Goal: Task Accomplishment & Management: Manage account settings

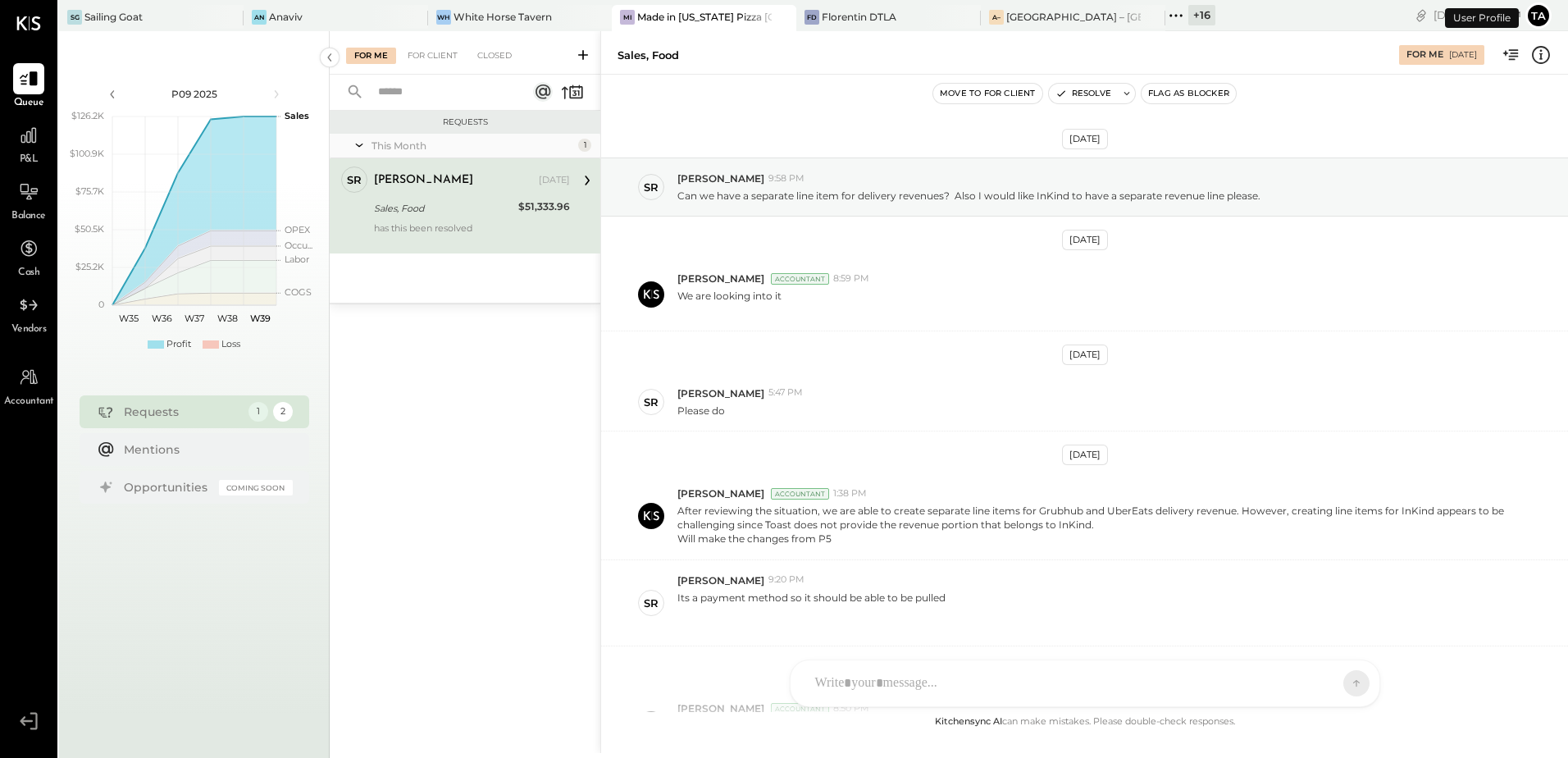
scroll to position [285, 0]
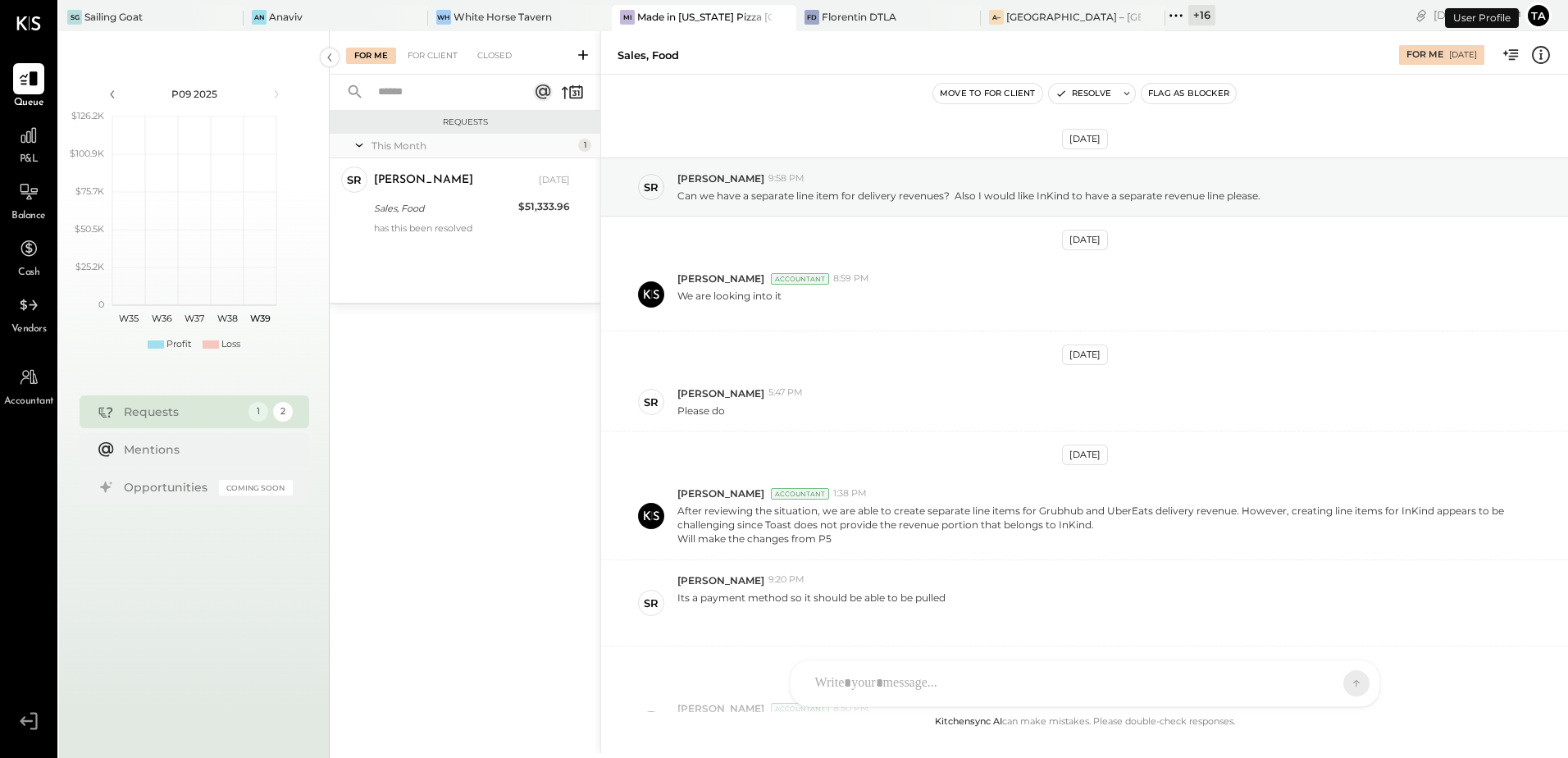
scroll to position [285, 0]
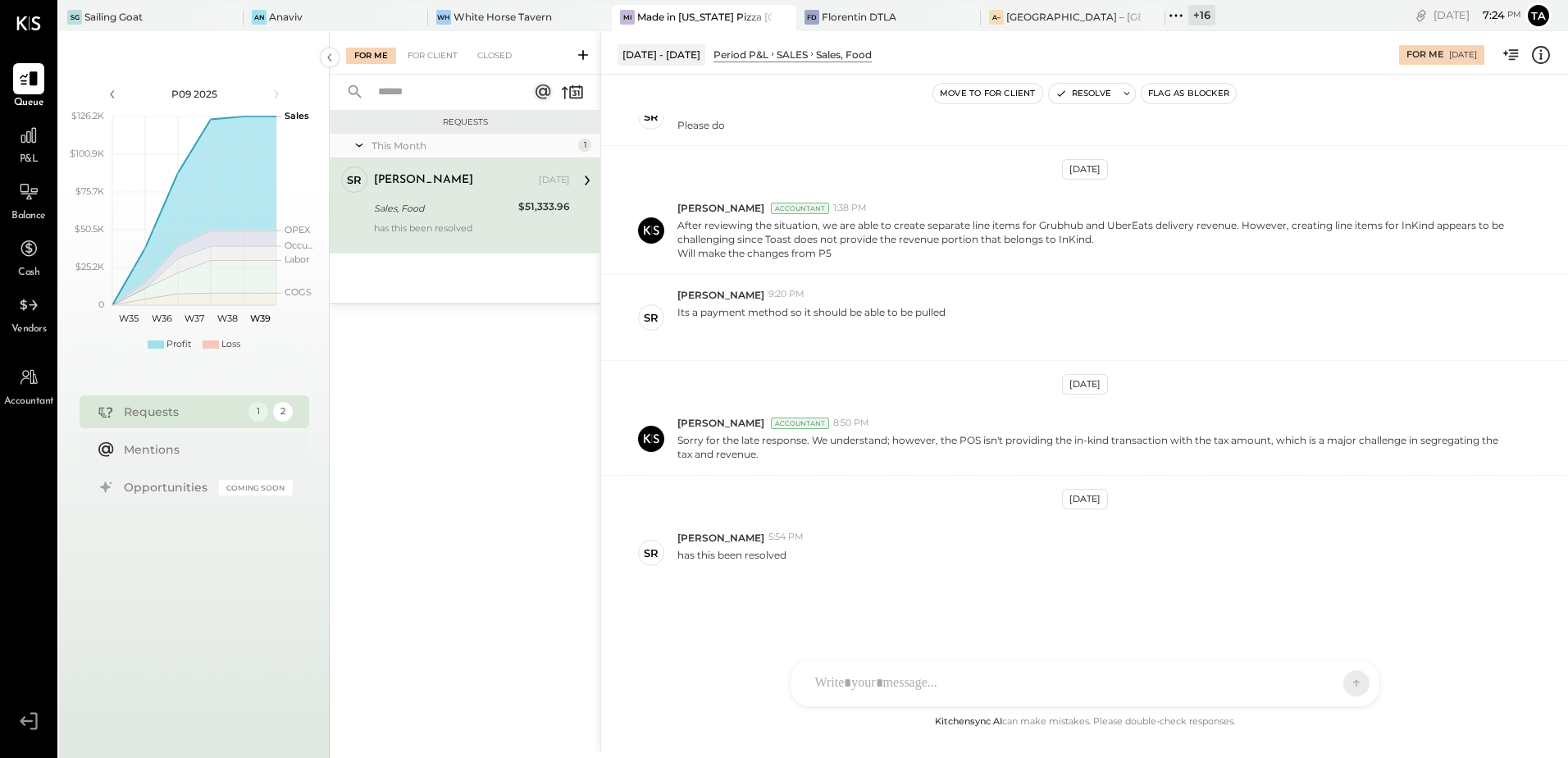
click at [461, 202] on div "Sales, Food" at bounding box center [443, 208] width 139 height 16
click at [881, 598] on div "[DATE] SR [PERSON_NAME] 9:58 PM Can we have a separate line item for delivery r…" at bounding box center [1084, 413] width 967 height 596
click at [859, 13] on div "Florentin DTLA" at bounding box center [858, 16] width 75 height 14
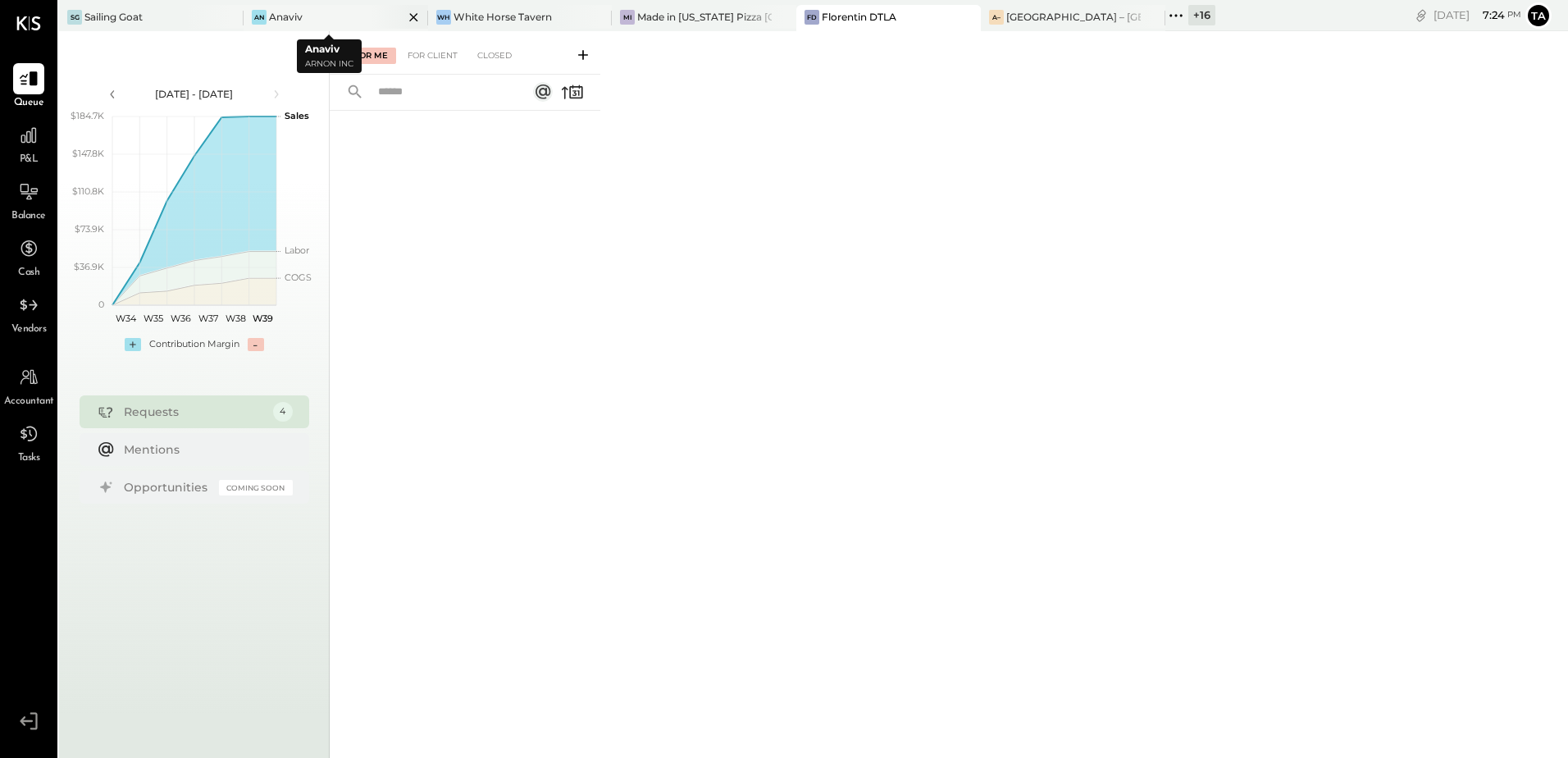
click at [306, 16] on div "An Anaviv" at bounding box center [324, 16] width 160 height 15
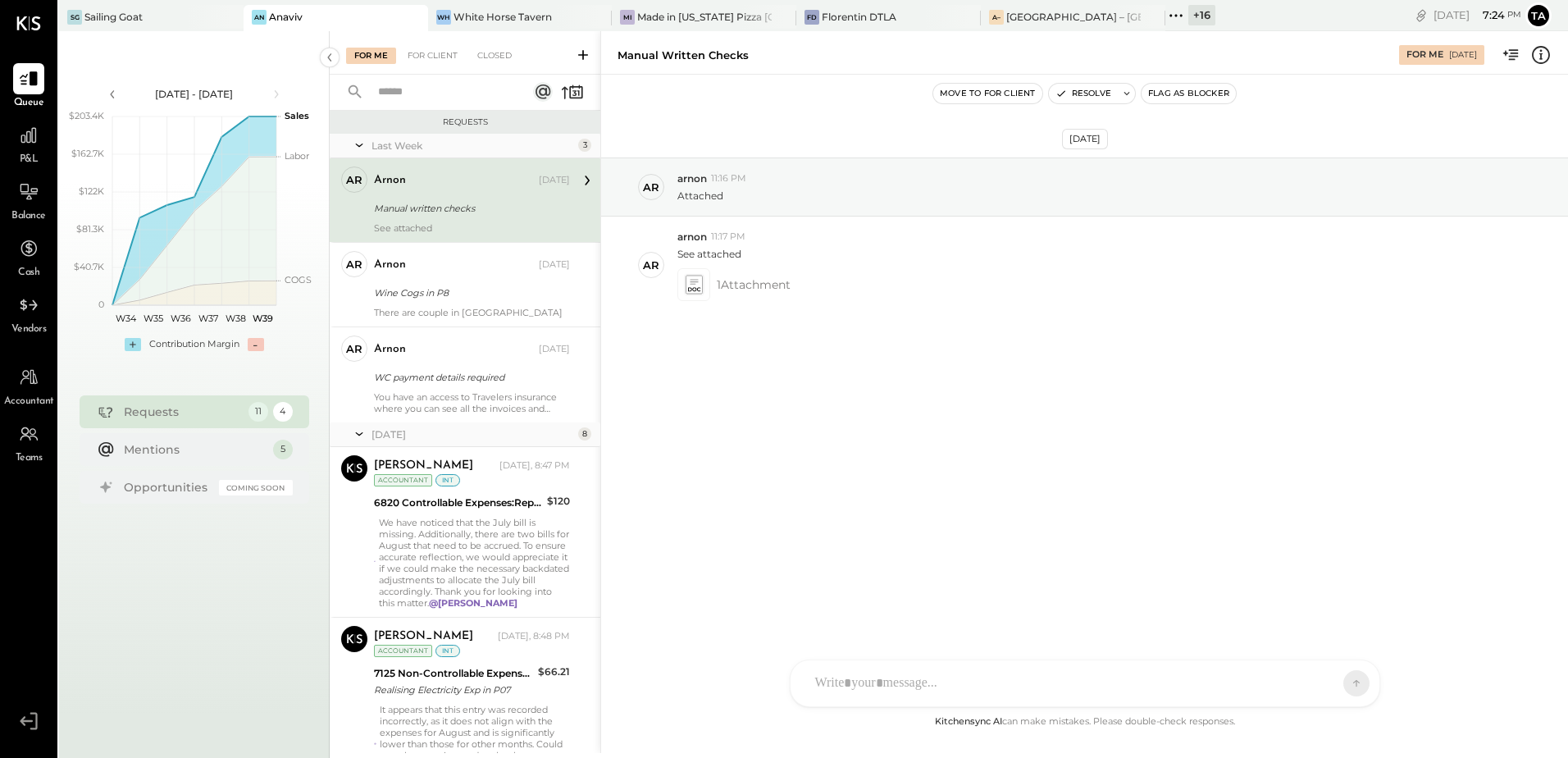
click at [487, 213] on div "Manual written checks" at bounding box center [469, 208] width 191 height 16
click at [693, 286] on icon at bounding box center [693, 284] width 17 height 19
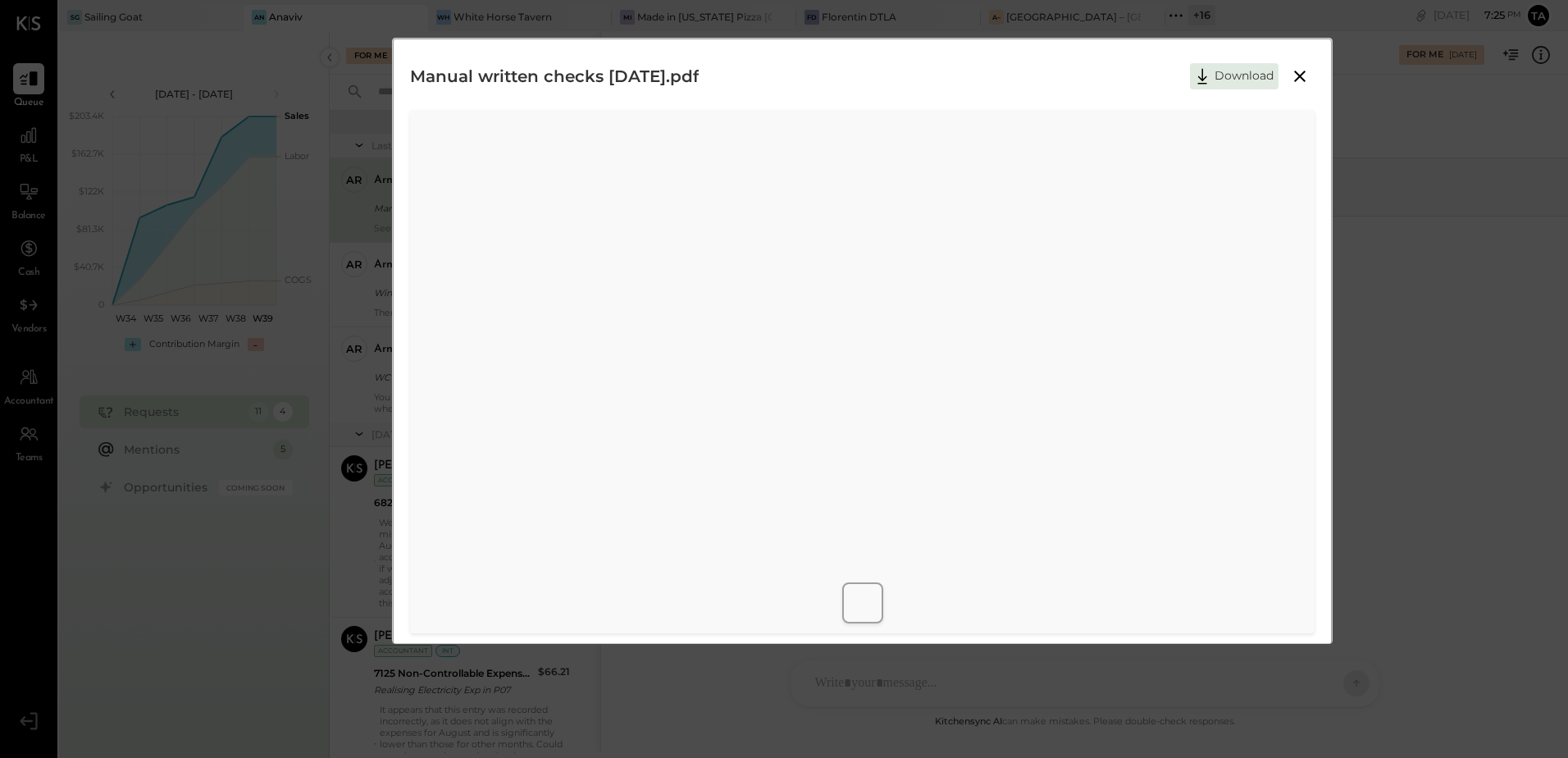
click at [1297, 83] on icon at bounding box center [1299, 76] width 20 height 20
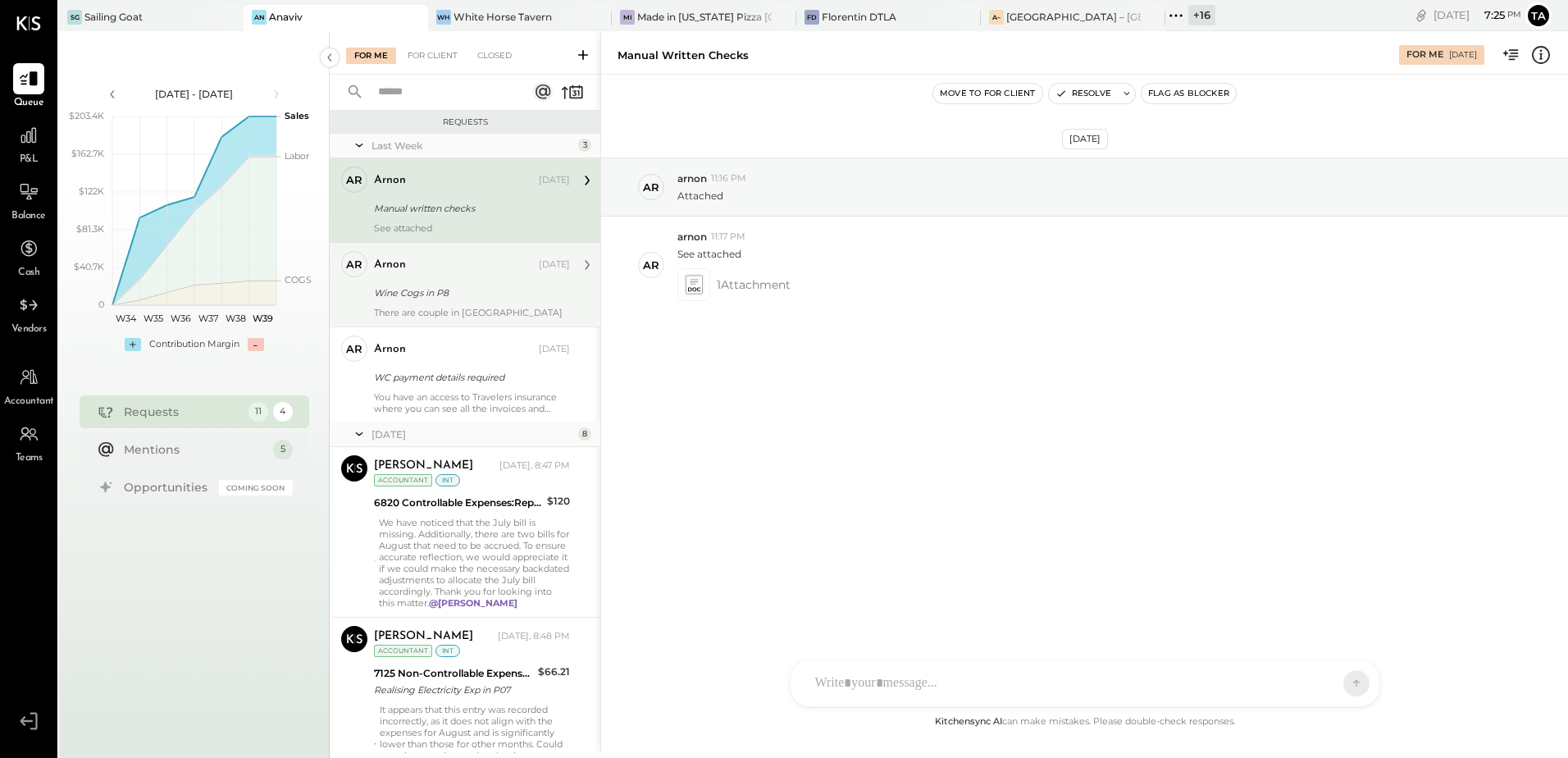
click at [456, 290] on div "Wine Cogs in P8" at bounding box center [469, 292] width 191 height 16
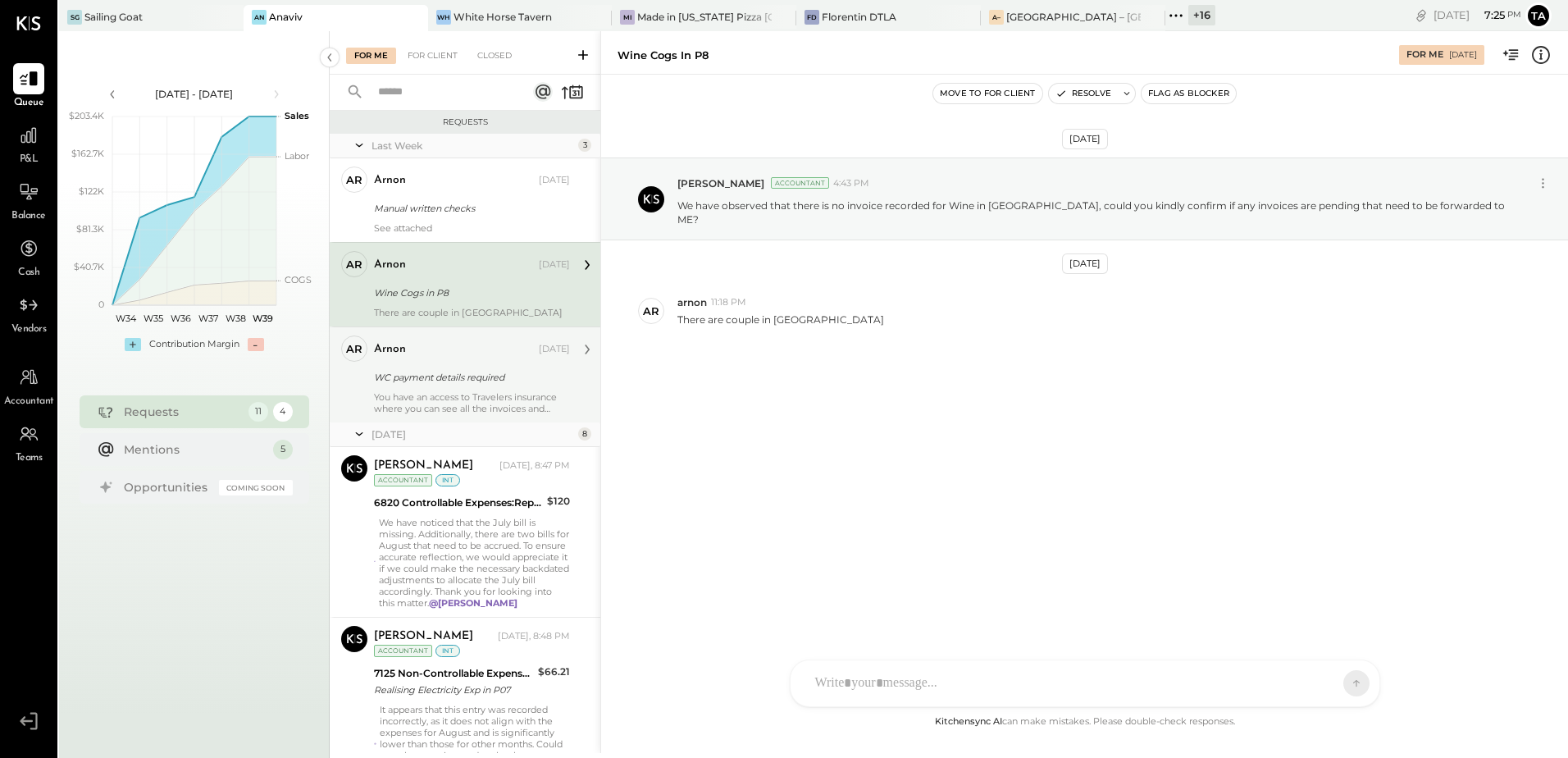
click at [464, 379] on div "WC payment details required" at bounding box center [469, 377] width 191 height 16
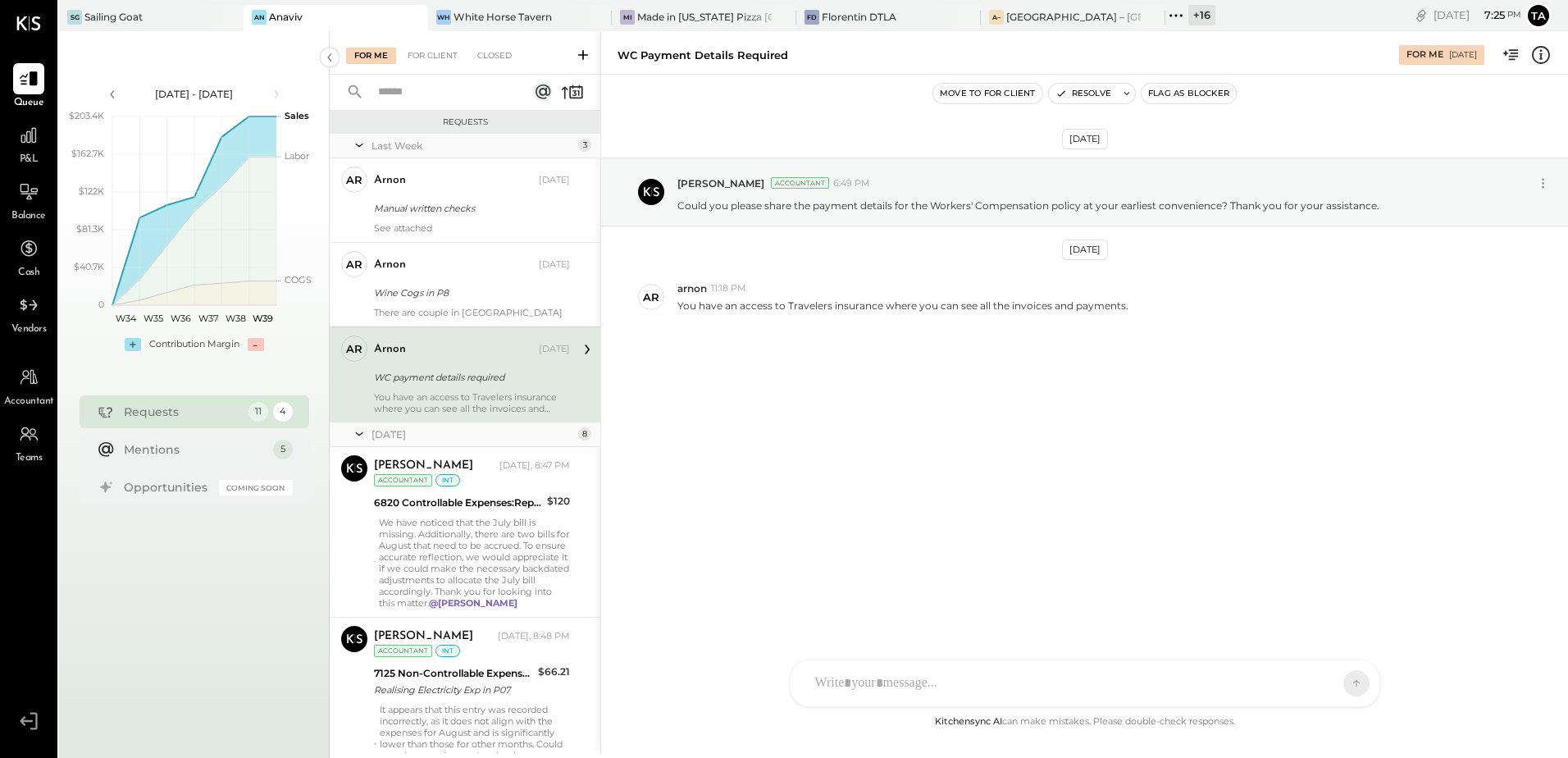
click at [918, 428] on div "Sep 18th, 2025 Tasmir Malek Accountant 6:49 PM Could you please share the payme…" at bounding box center [1084, 282] width 967 height 333
click at [840, 303] on p "You have an access to Travelers insurance where you can see all the invoices an…" at bounding box center [903, 306] width 451 height 14
drag, startPoint x: 840, startPoint y: 303, endPoint x: 887, endPoint y: 420, distance: 126.1
click at [887, 420] on div "Sep 18th, 2025 Tasmir Malek Accountant 6:49 PM Could you please share the payme…" at bounding box center [1084, 282] width 967 height 333
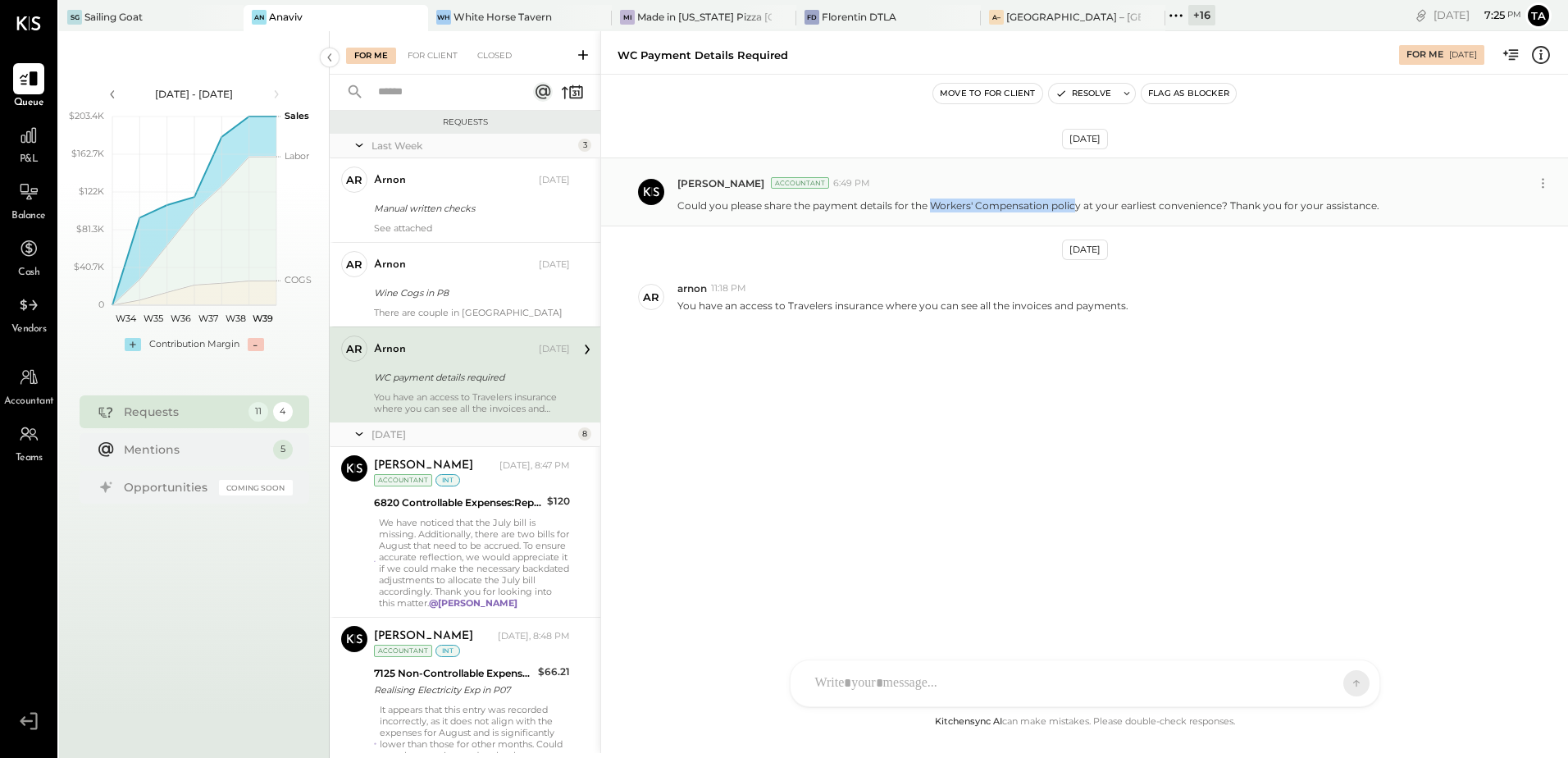
drag, startPoint x: 930, startPoint y: 208, endPoint x: 1073, endPoint y: 208, distance: 143.0
click at [1073, 208] on p "Could you please share the payment details for the Workers' Compensation policy…" at bounding box center [1028, 205] width 702 height 14
click at [474, 388] on div "arnon Sep 22, 2025 WC payment details required You have an access to Travelers …" at bounding box center [472, 374] width 196 height 78
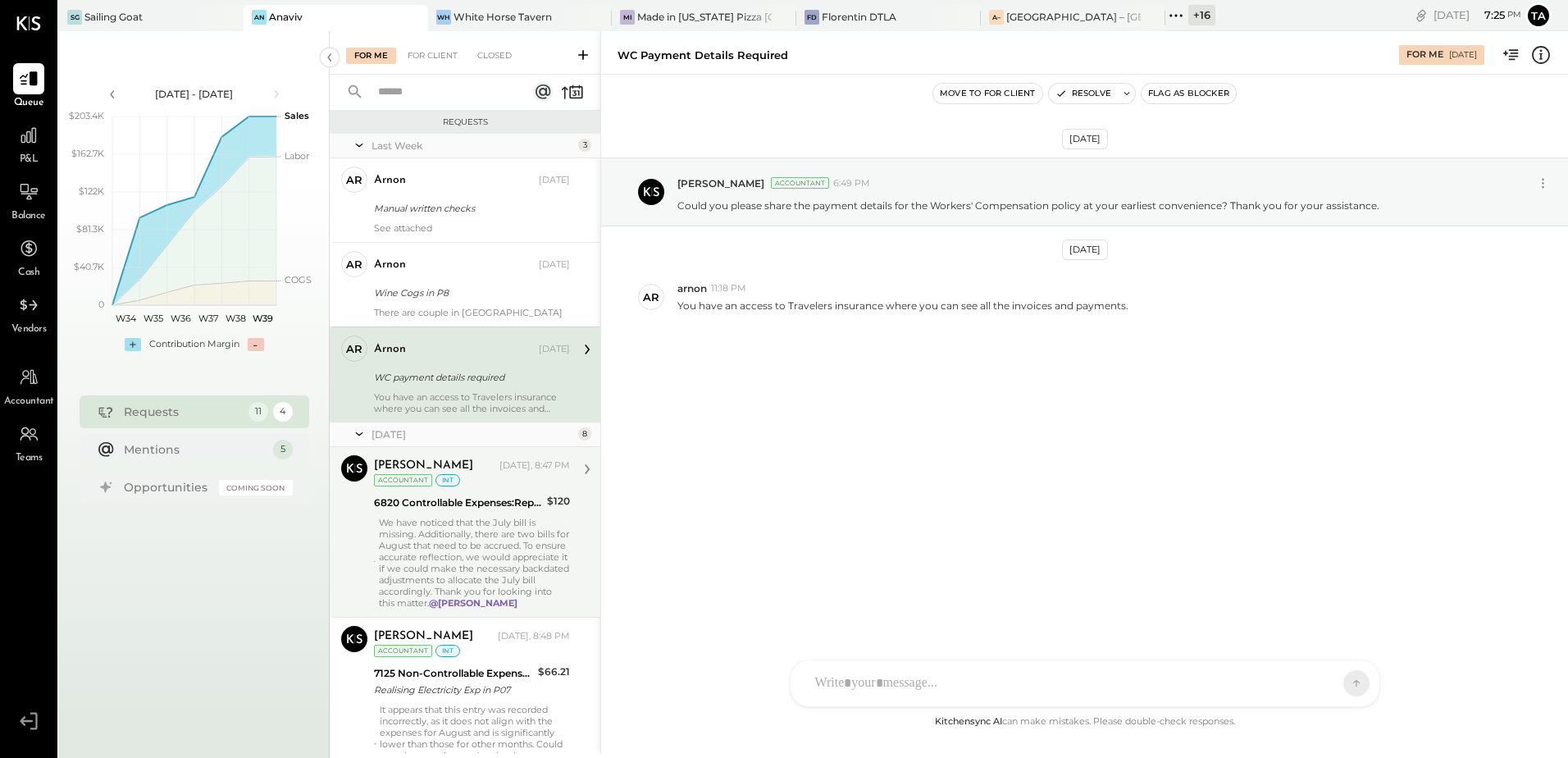
click at [490, 548] on div "We have noticed that the July bill is missing. Additionally, there are two bill…" at bounding box center [474, 562] width 191 height 92
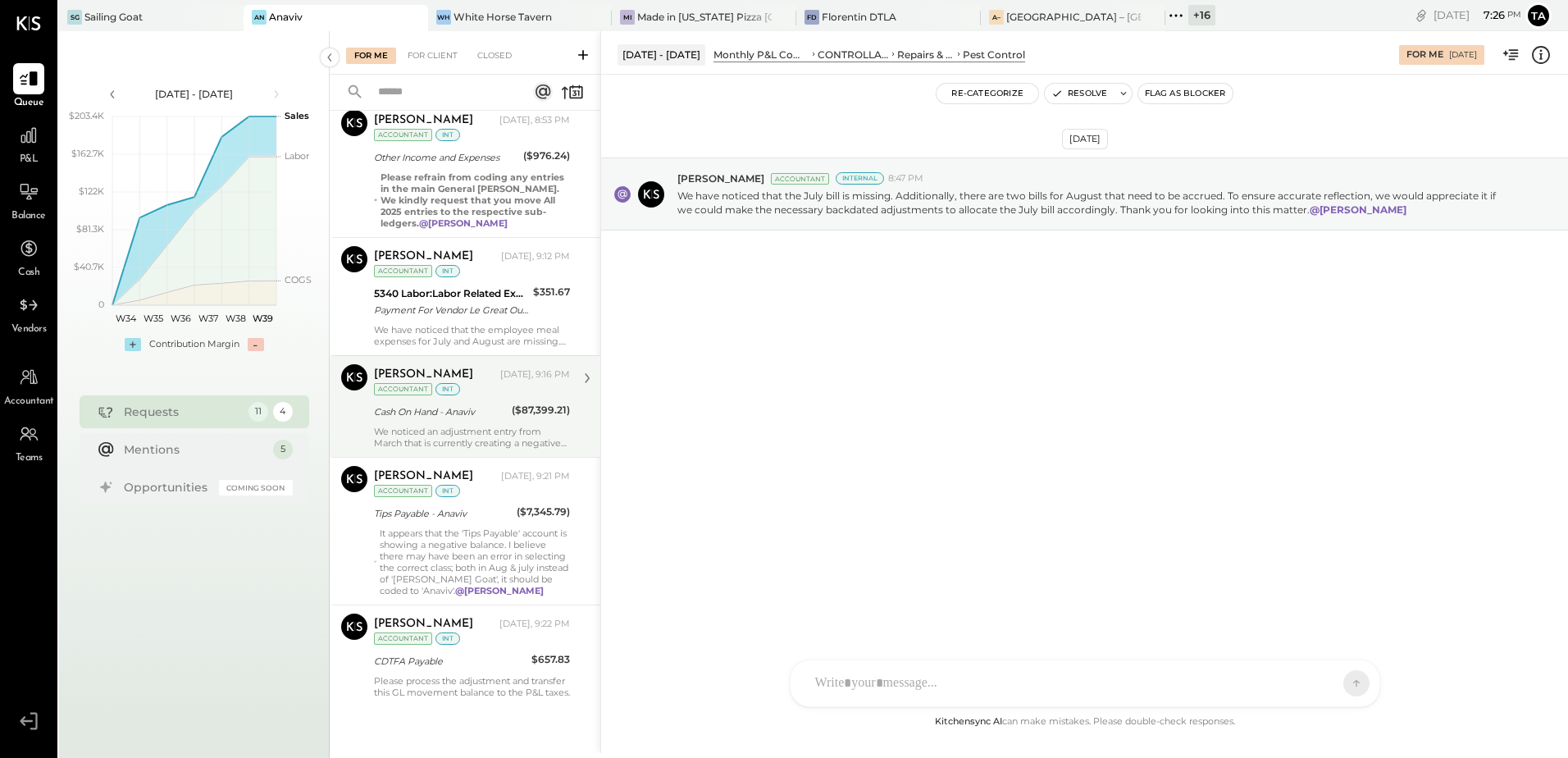
scroll to position [850, 0]
click at [476, 431] on div "We noticed an adjustment entry from March that is currently creating a negative…" at bounding box center [472, 437] width 196 height 23
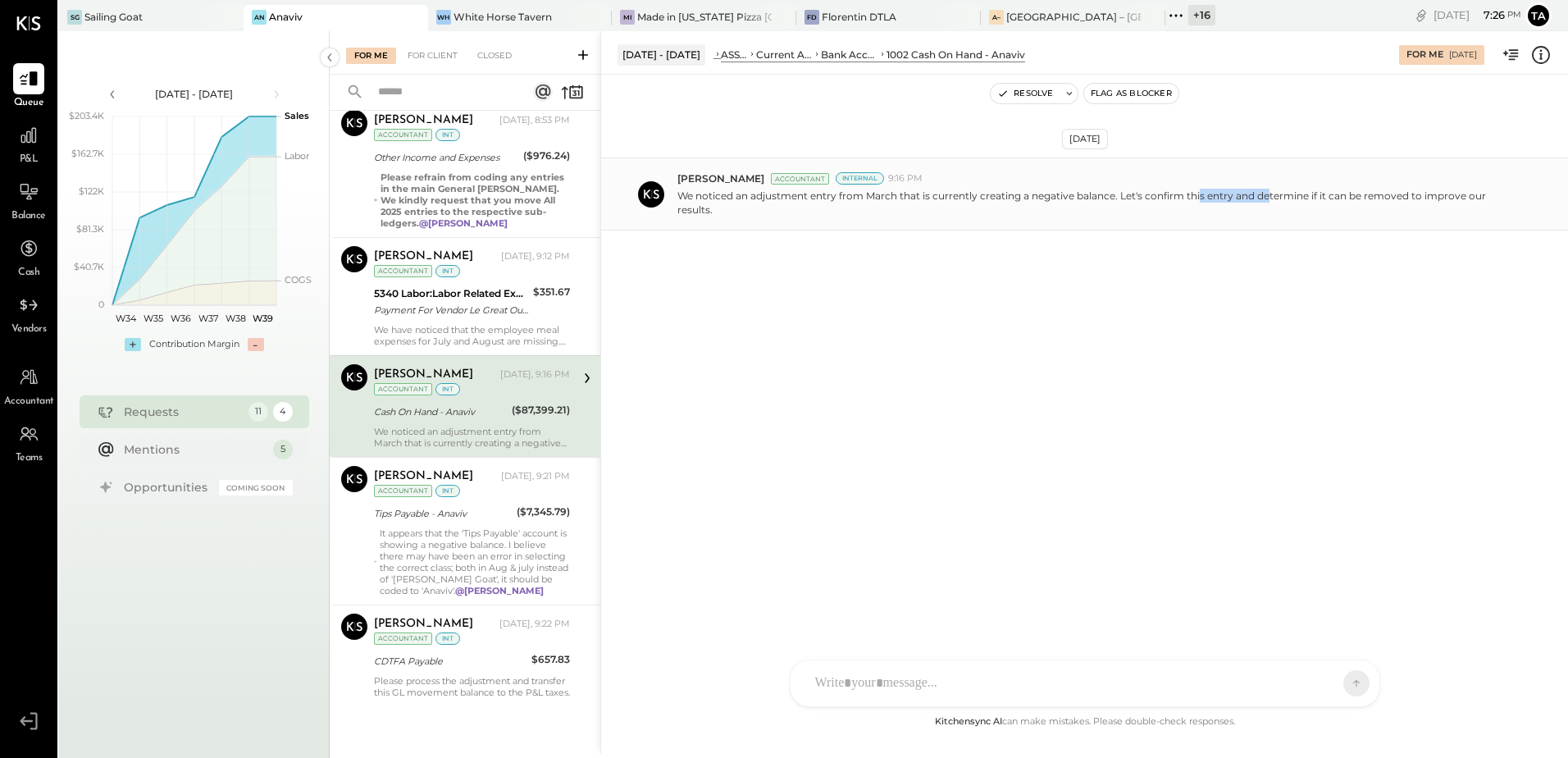
drag, startPoint x: 1202, startPoint y: 195, endPoint x: 1283, endPoint y: 183, distance: 81.9
click at [1283, 183] on div "Navin Jain Accountant Internal 9:16 PM We noticed an adjustment entry from Marc…" at bounding box center [1116, 194] width 877 height 45
drag, startPoint x: 1283, startPoint y: 183, endPoint x: 1342, endPoint y: 199, distance: 61.1
click at [1339, 198] on p "We noticed an adjustment entry from March that is currently creating a negative…" at bounding box center [1094, 202] width 834 height 28
drag, startPoint x: 1302, startPoint y: 193, endPoint x: 1347, endPoint y: 193, distance: 45.0
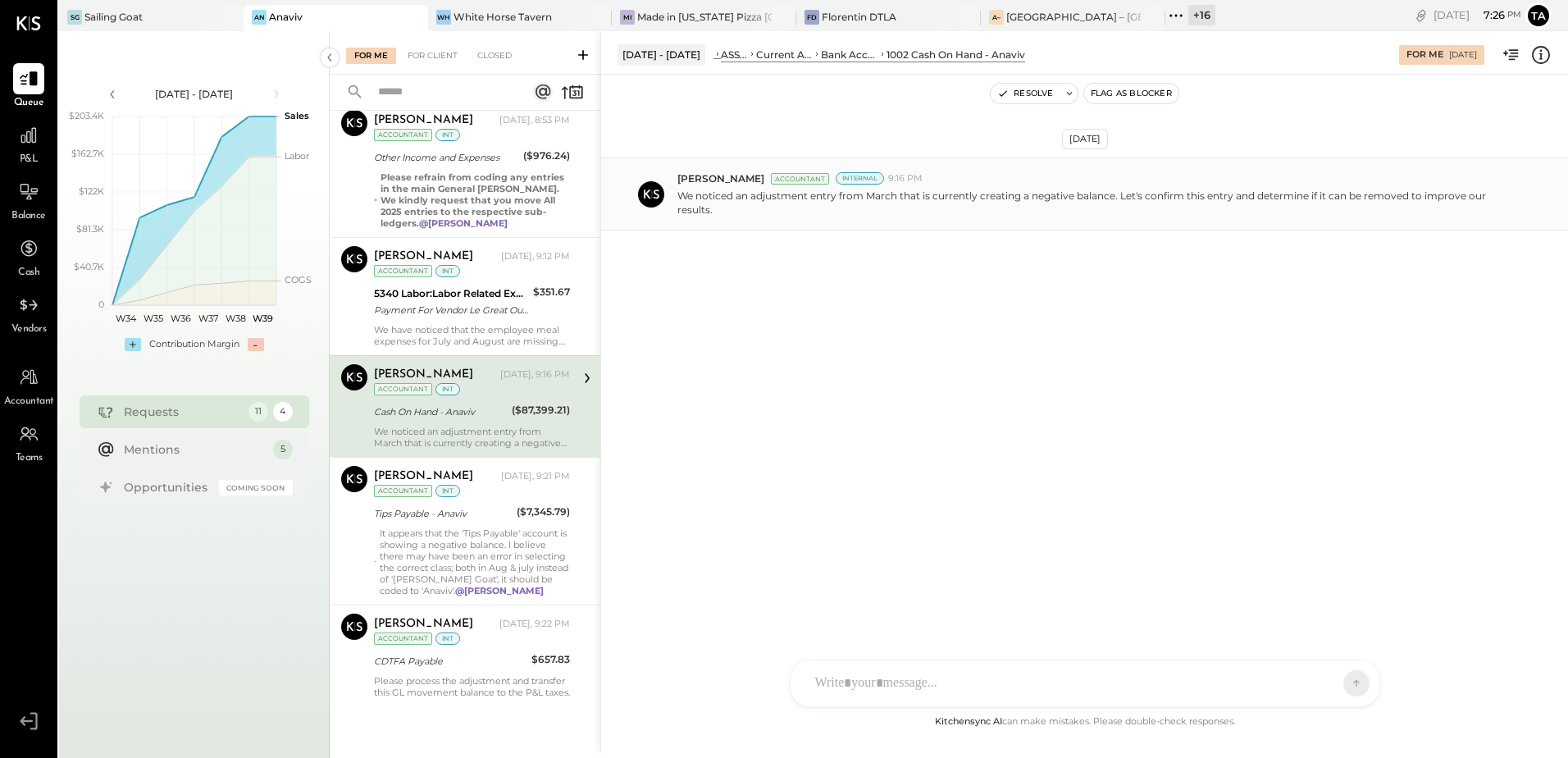
click at [1347, 193] on p "We noticed an adjustment entry from March that is currently creating a negative…" at bounding box center [1094, 202] width 834 height 28
drag, startPoint x: 1347, startPoint y: 193, endPoint x: 1435, endPoint y: 214, distance: 90.5
click at [1435, 214] on p "We noticed an adjustment entry from March that is currently creating a negative…" at bounding box center [1094, 202] width 834 height 28
drag, startPoint x: 690, startPoint y: 214, endPoint x: 707, endPoint y: 214, distance: 17.0
click at [707, 214] on p "We noticed an adjustment entry from March that is currently creating a negative…" at bounding box center [1094, 202] width 834 height 28
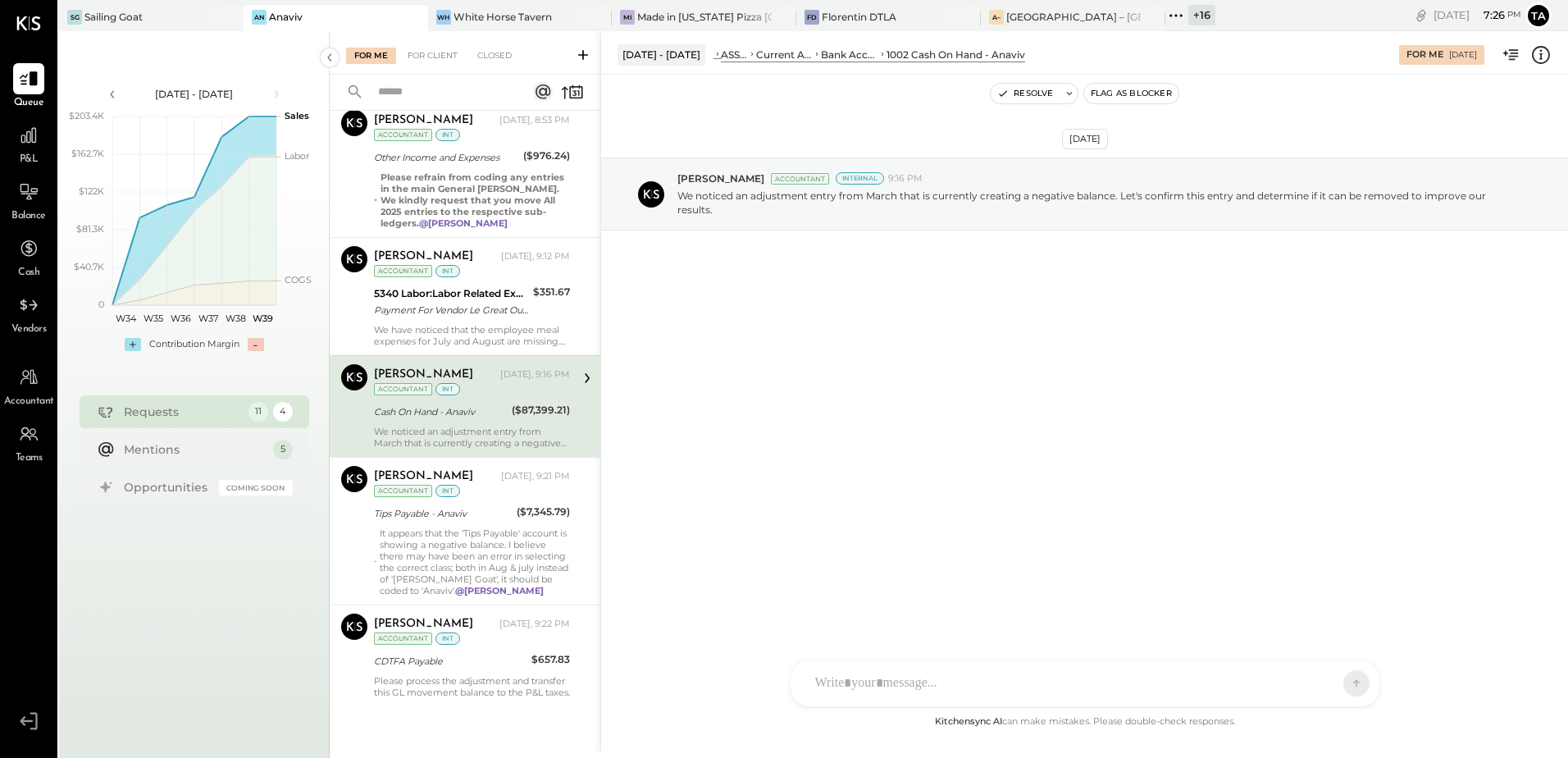
click at [771, 388] on div "Sep 23rd, 2025 Navin Jain Accountant Internal 9:16 PM We noticed an adjustment …" at bounding box center [1084, 394] width 967 height 637
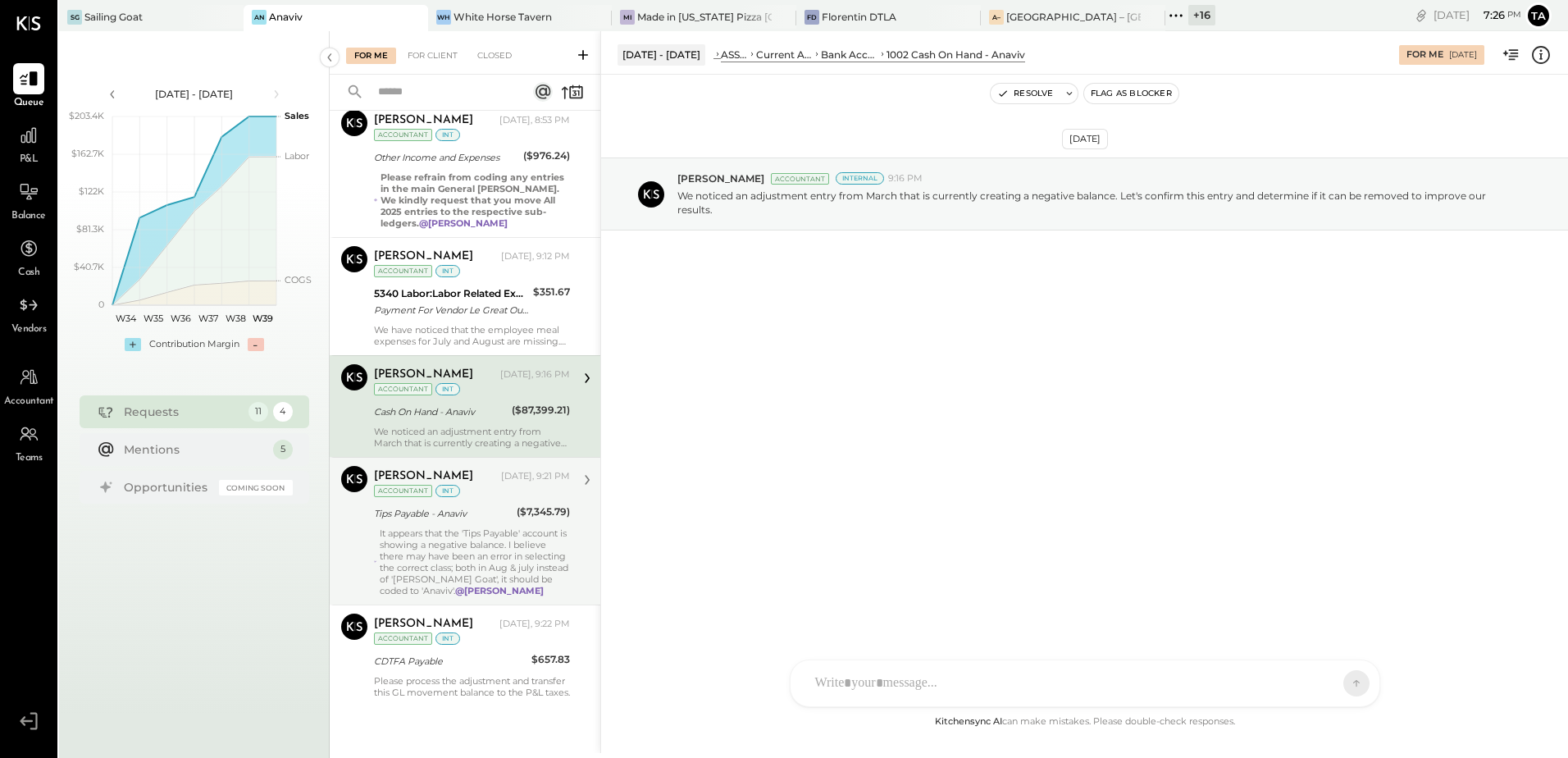
click at [406, 547] on div "It appears that the 'Tips Payable' account is showing a negative balance. I bel…" at bounding box center [474, 562] width 190 height 69
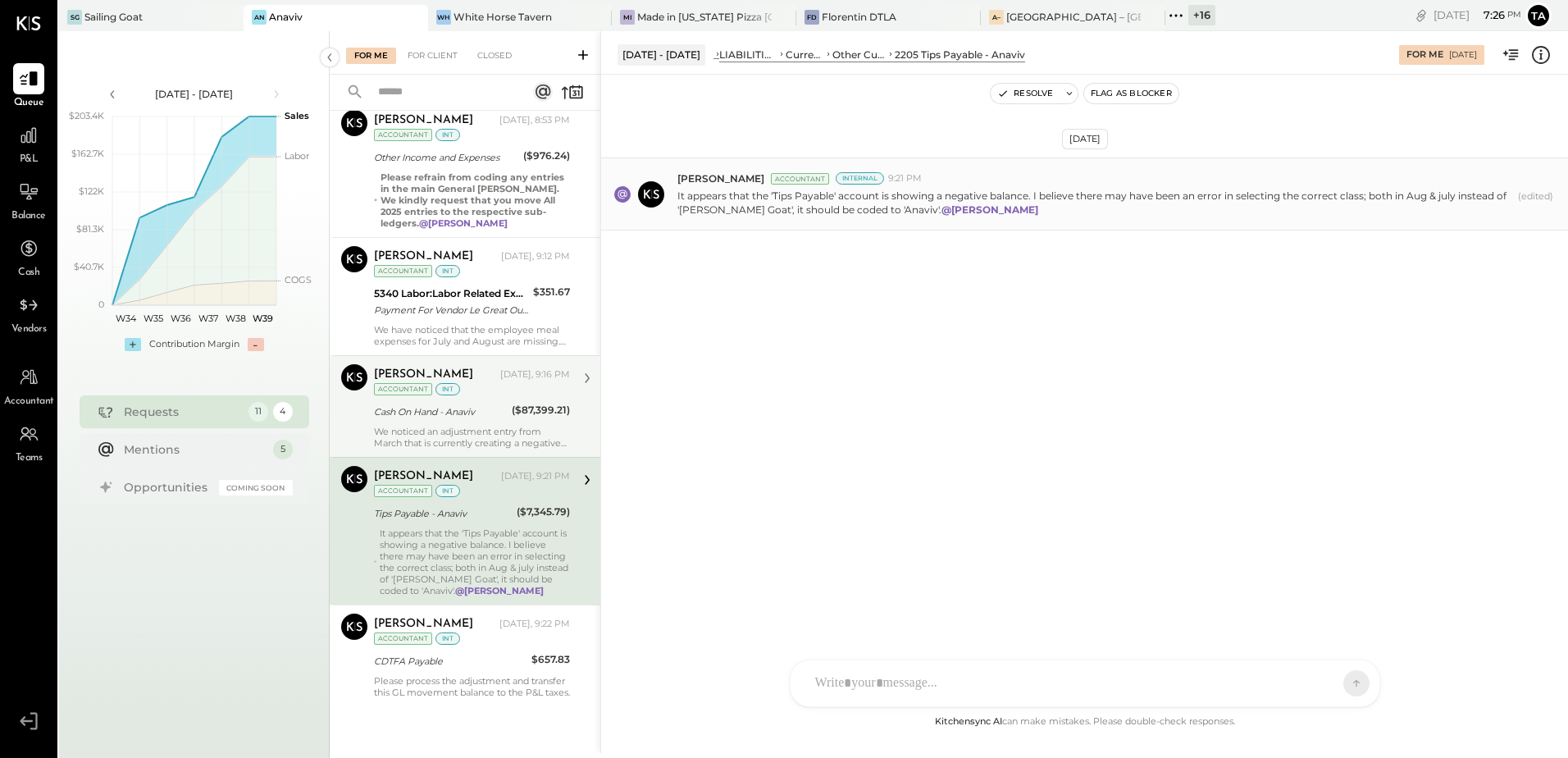
click at [1294, 197] on p "It appears that the 'Tips Payable' account is showing a negative balance. I bel…" at bounding box center [1094, 202] width 834 height 28
click at [1245, 324] on div "Sep 23rd, 2025 Navin Jain Accountant Internal 9:21 PM It appears that the 'Tips…" at bounding box center [1084, 234] width 967 height 238
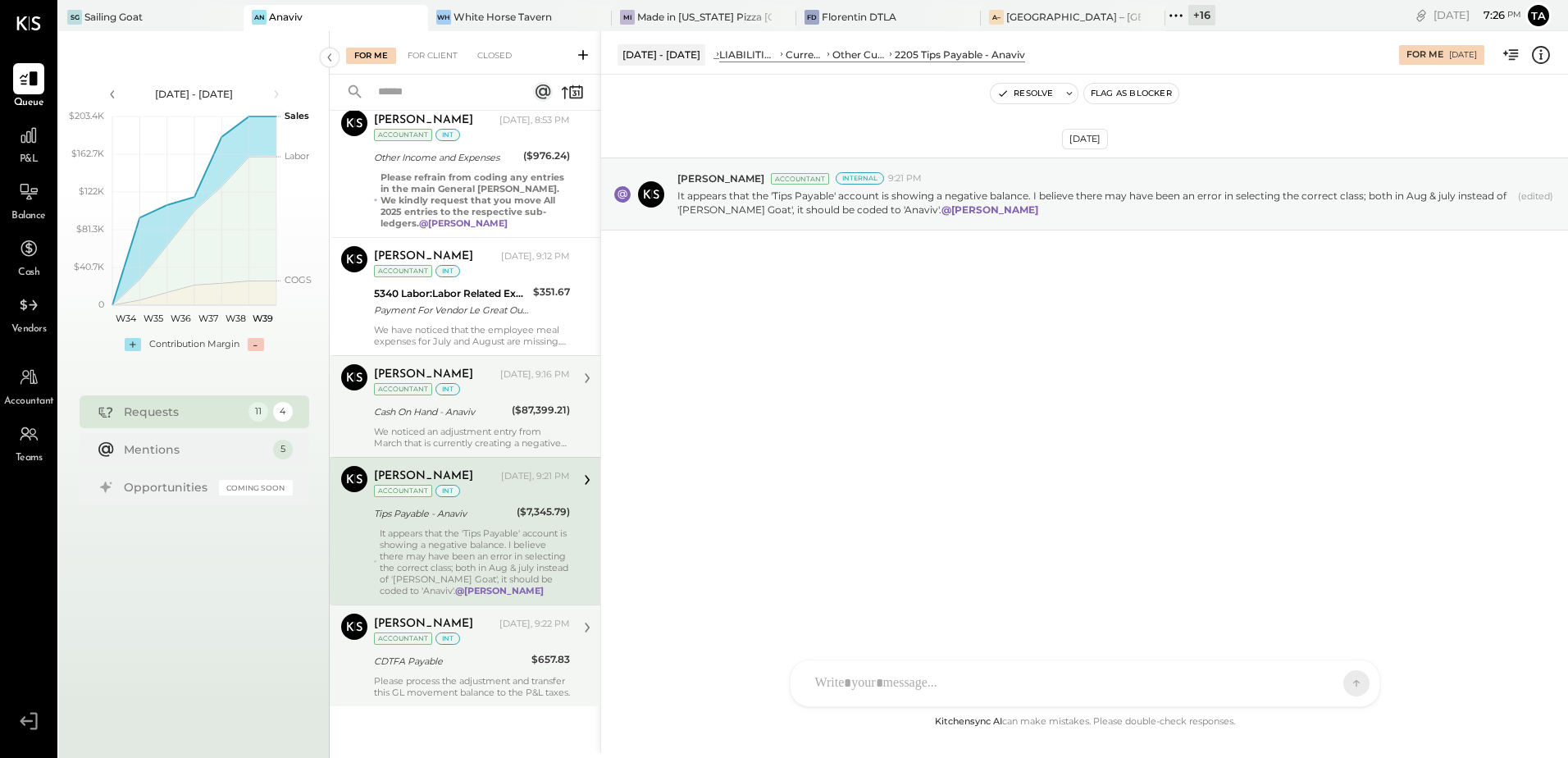
click at [460, 677] on div "Please process the adjustment and transfer this GL movement balance to the P&L …" at bounding box center [472, 687] width 196 height 23
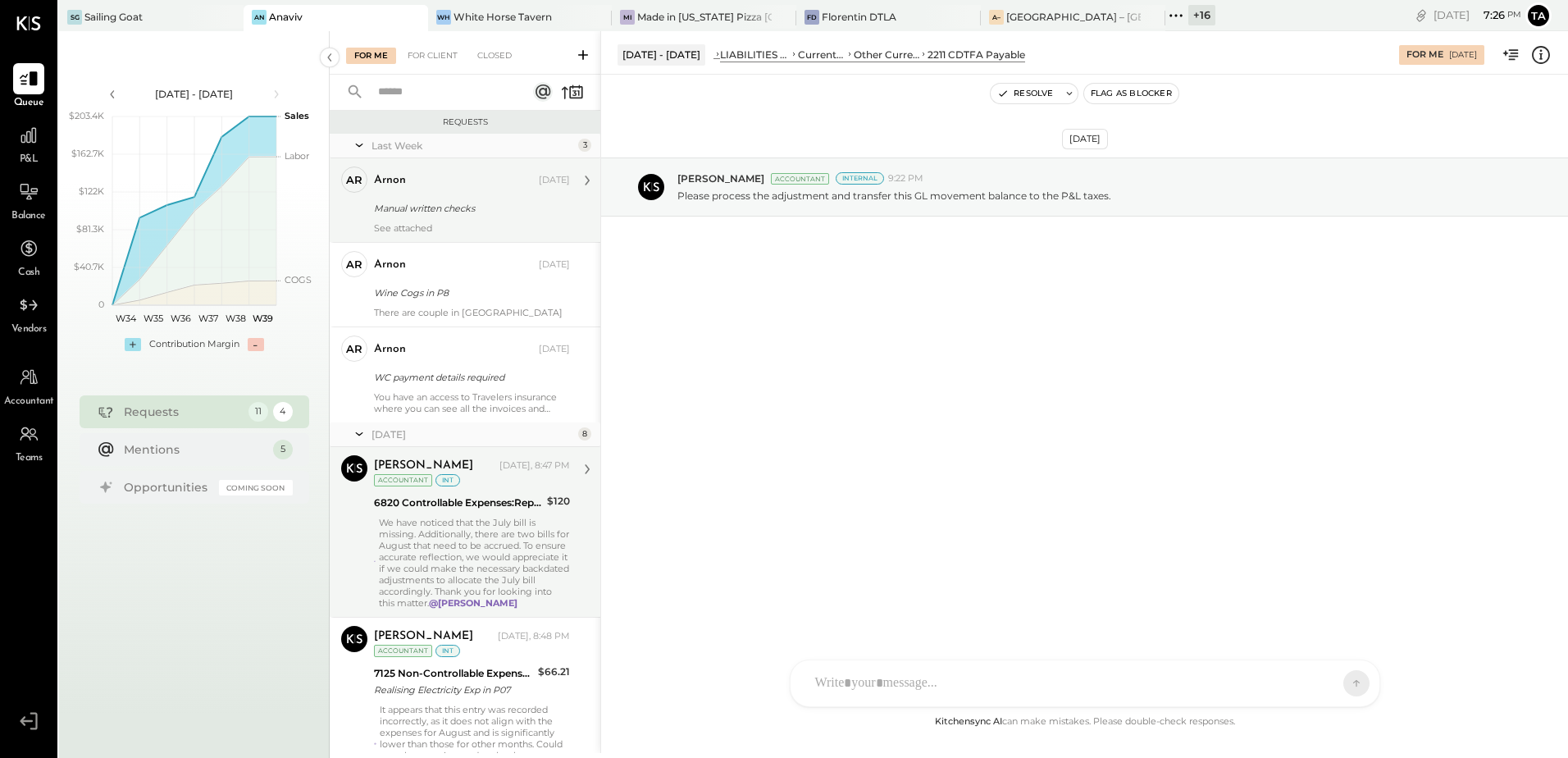
click at [458, 215] on div "Manual written checks" at bounding box center [469, 208] width 191 height 16
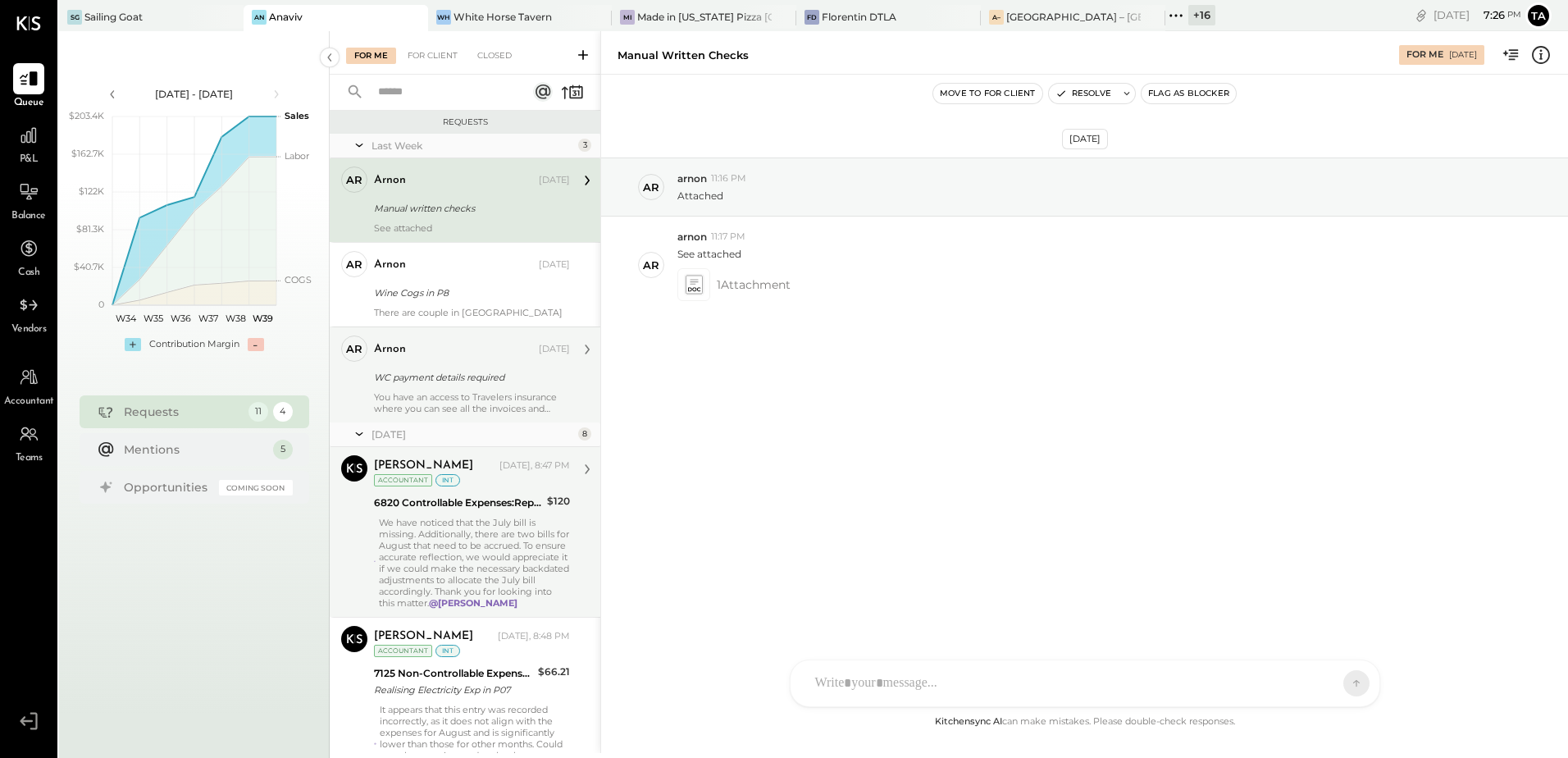
click at [456, 395] on div "You have an access to Travelers insurance where you can see all the invoices an…" at bounding box center [472, 402] width 196 height 23
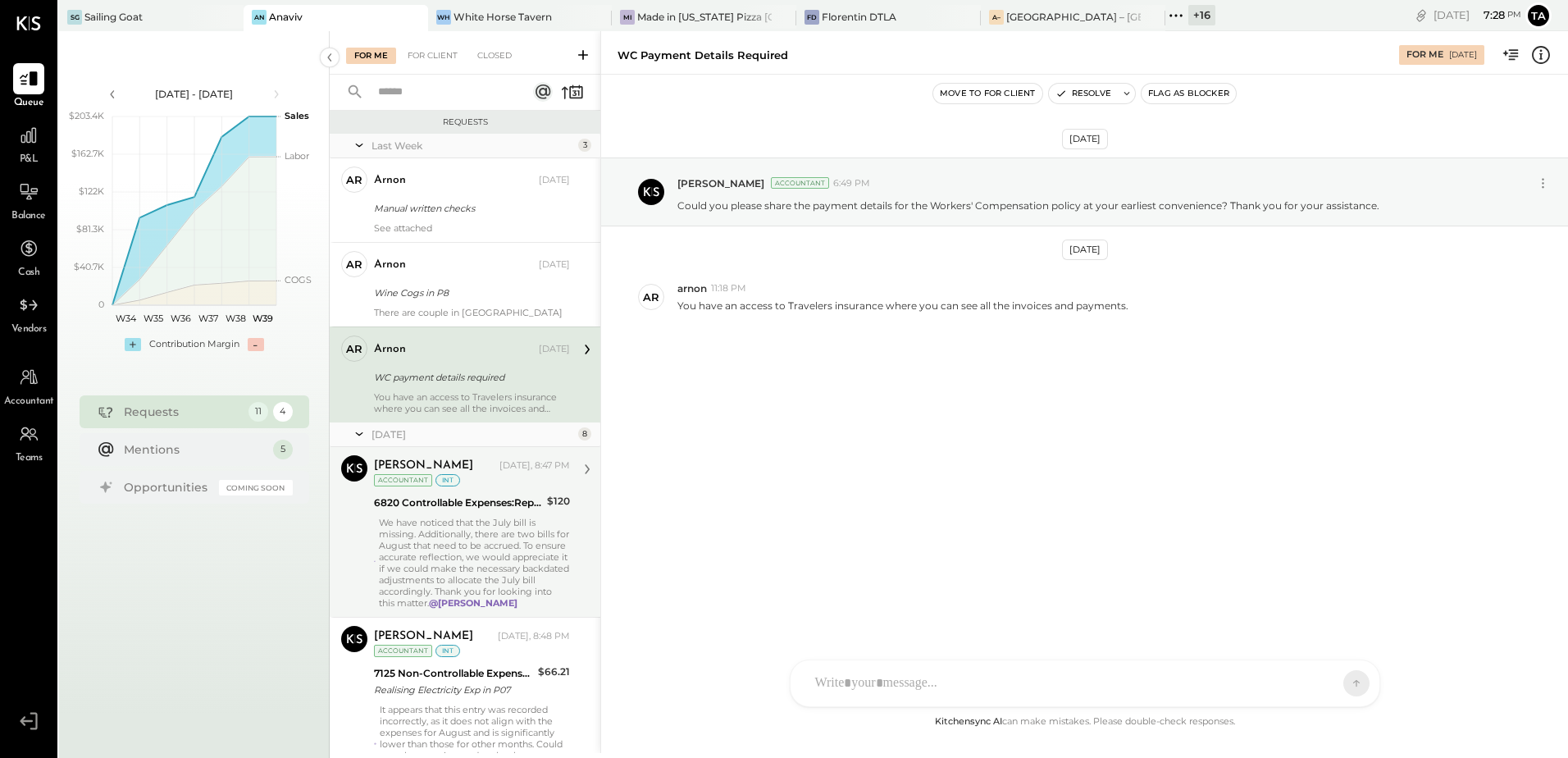
click at [974, 649] on div "Sep 18th, 2025 Tasmir Malek Accountant 6:49 PM Could you please share the payme…" at bounding box center [1084, 394] width 967 height 637
click at [974, 667] on div at bounding box center [1069, 683] width 526 height 36
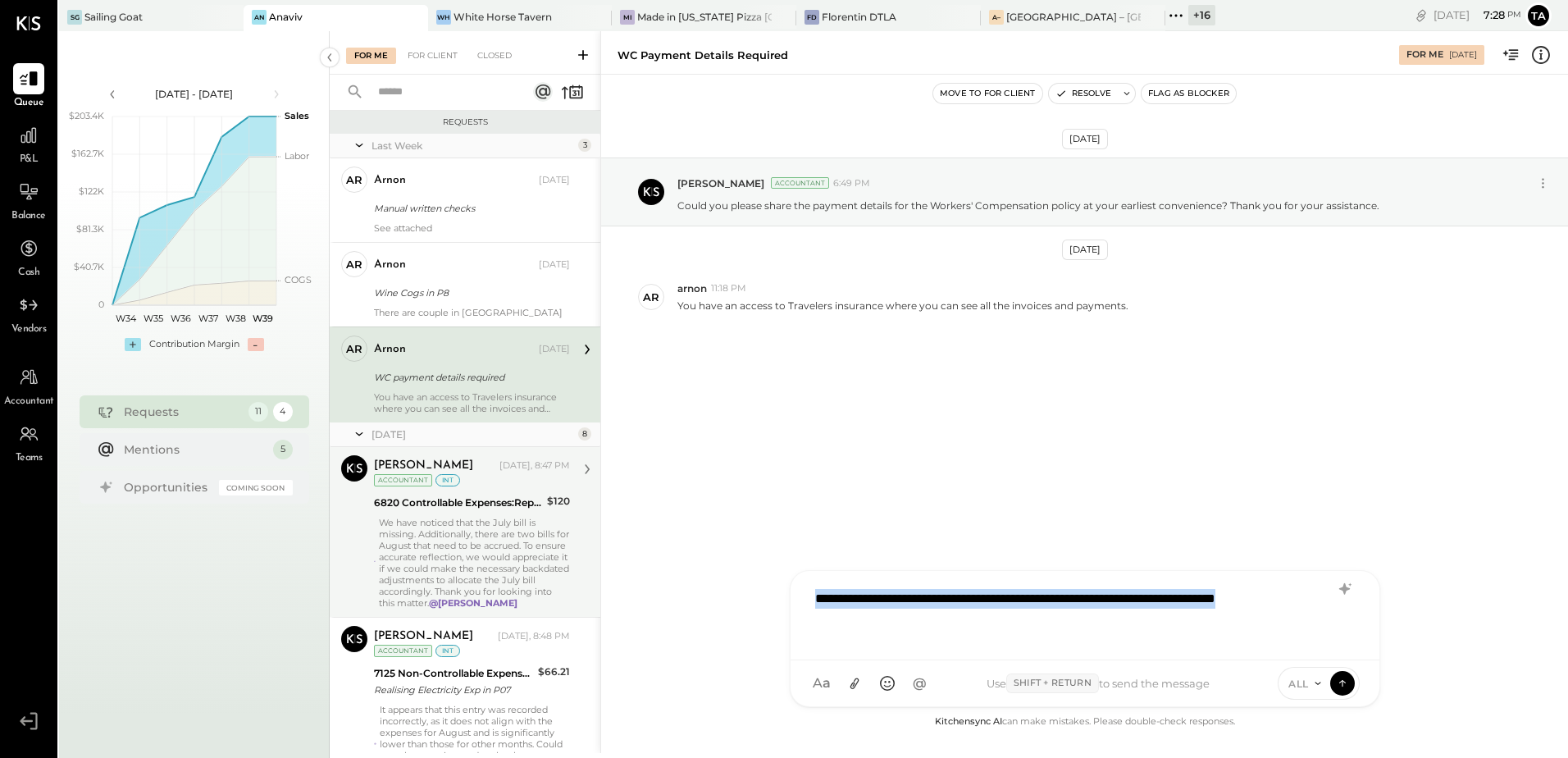
drag, startPoint x: 1230, startPoint y: 6, endPoint x: 1022, endPoint y: 633, distance: 660.6
click at [1022, 635] on div "**********" at bounding box center [1085, 613] width 556 height 65
click at [1346, 591] on icon at bounding box center [1343, 588] width 10 height 11
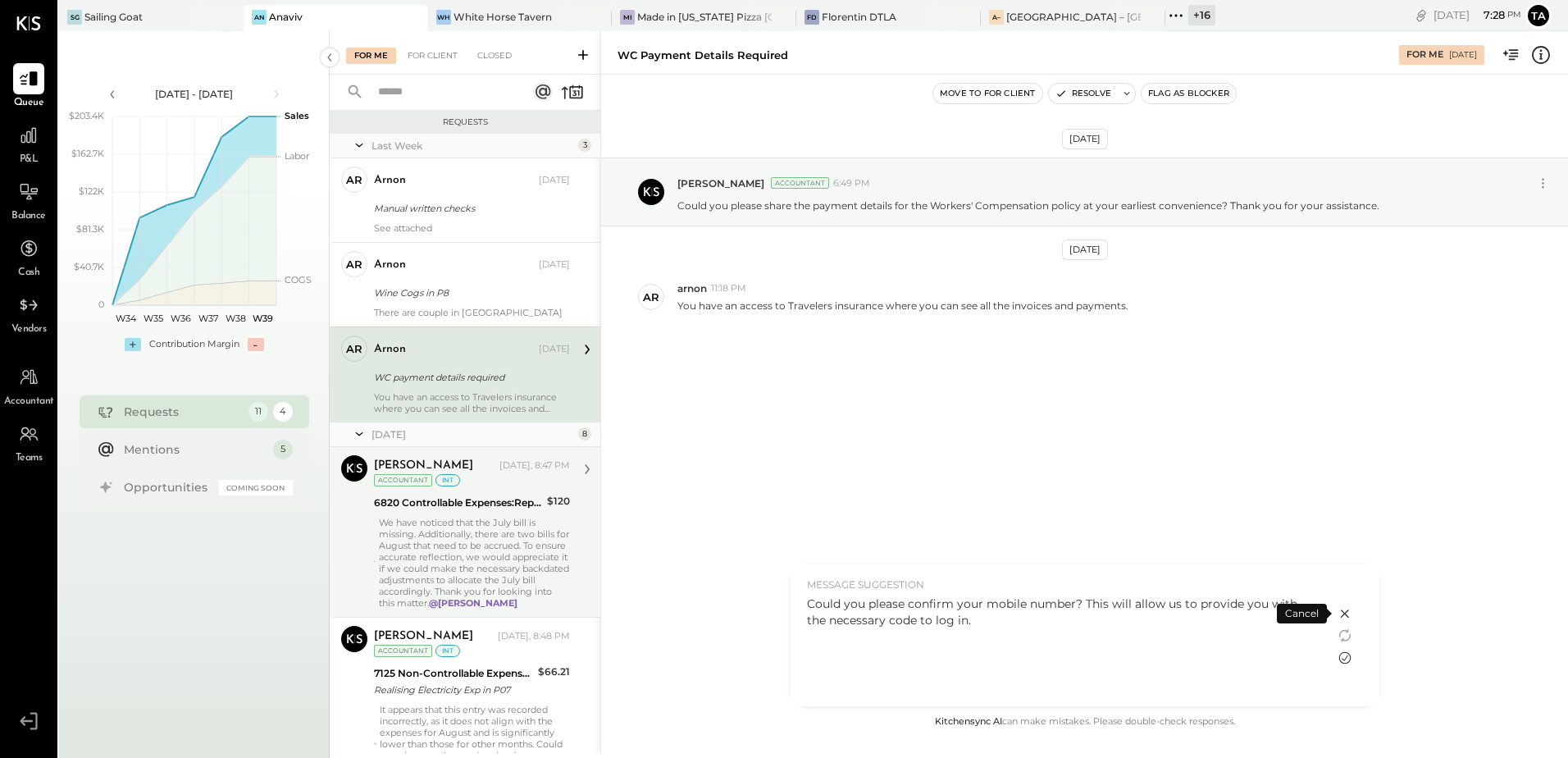
click at [1342, 662] on icon at bounding box center [1344, 657] width 20 height 20
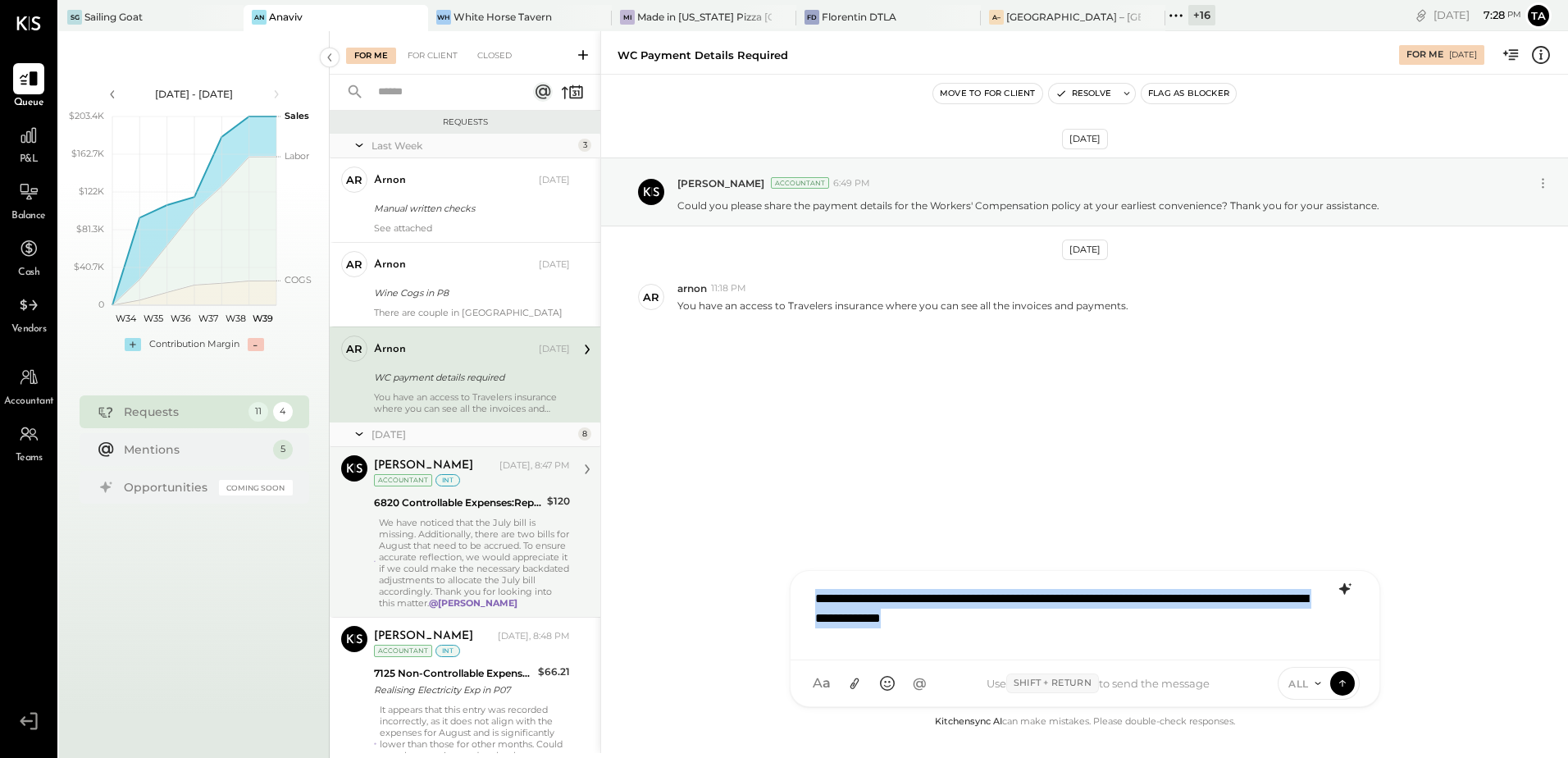
click at [1085, 627] on div "**********" at bounding box center [1085, 613] width 556 height 65
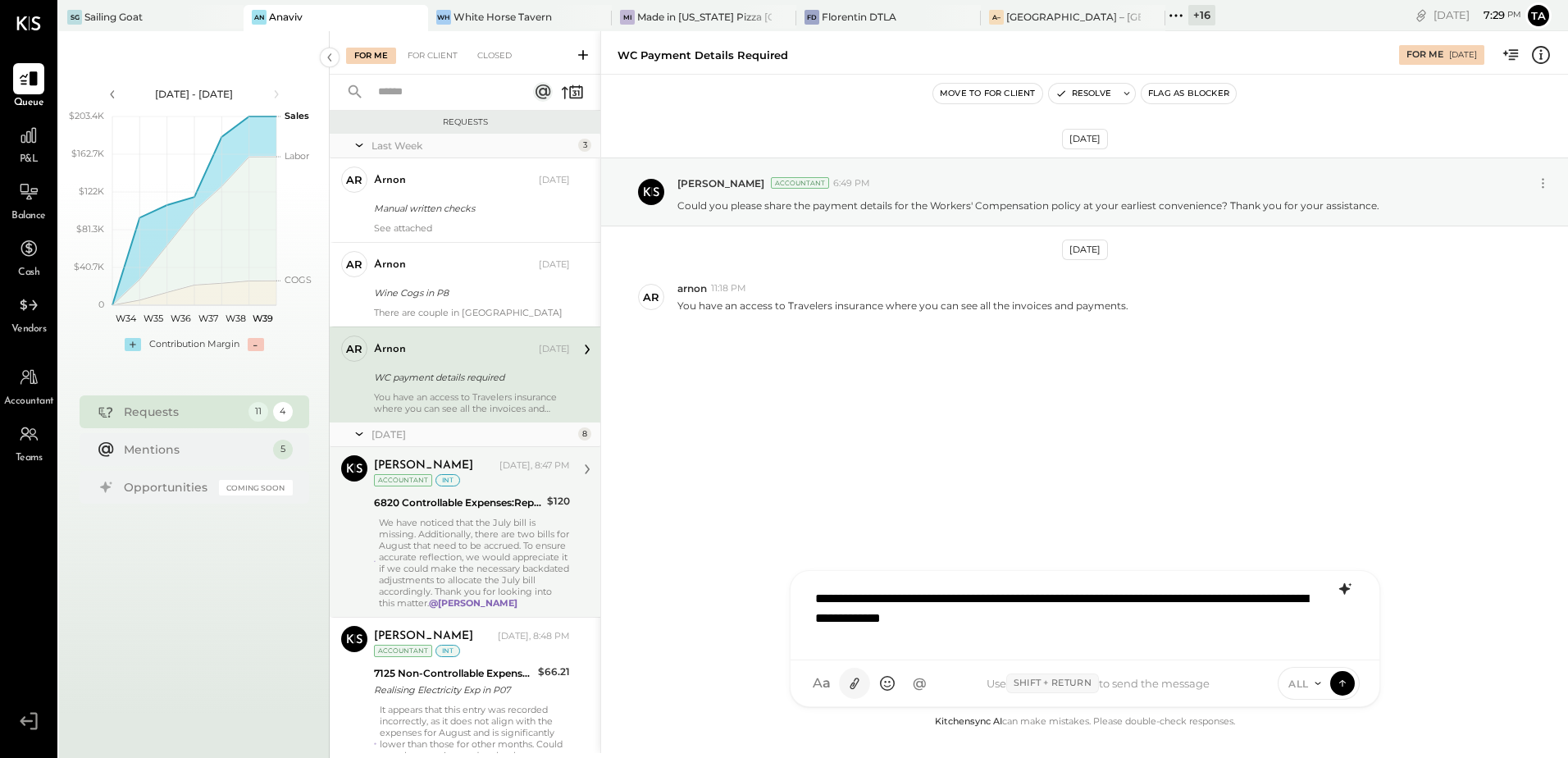
click at [850, 683] on icon at bounding box center [854, 684] width 17 height 17
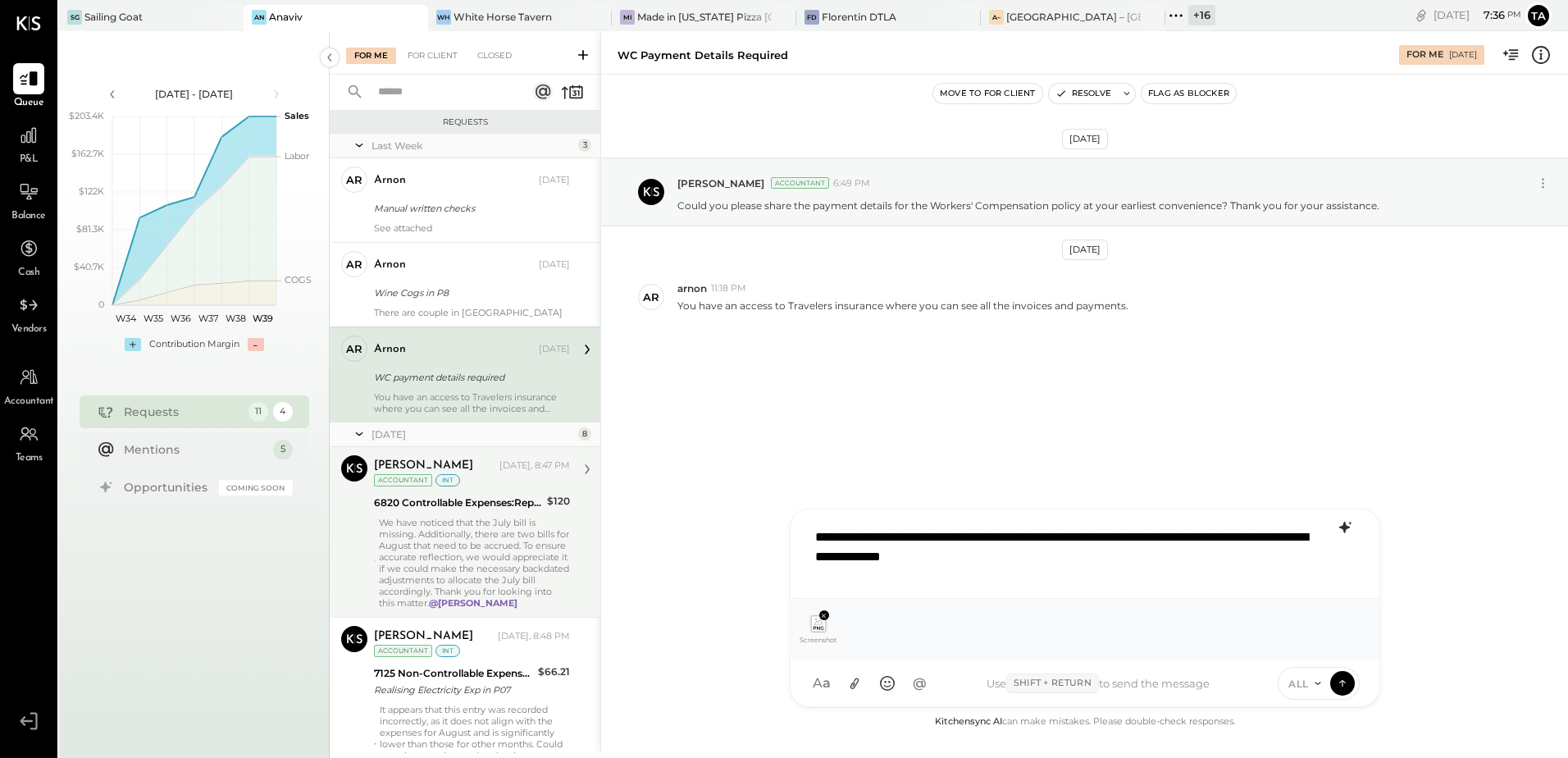
drag, startPoint x: 456, startPoint y: 382, endPoint x: 506, endPoint y: 488, distance: 117.2
click at [456, 382] on div "WC payment details required" at bounding box center [469, 377] width 191 height 16
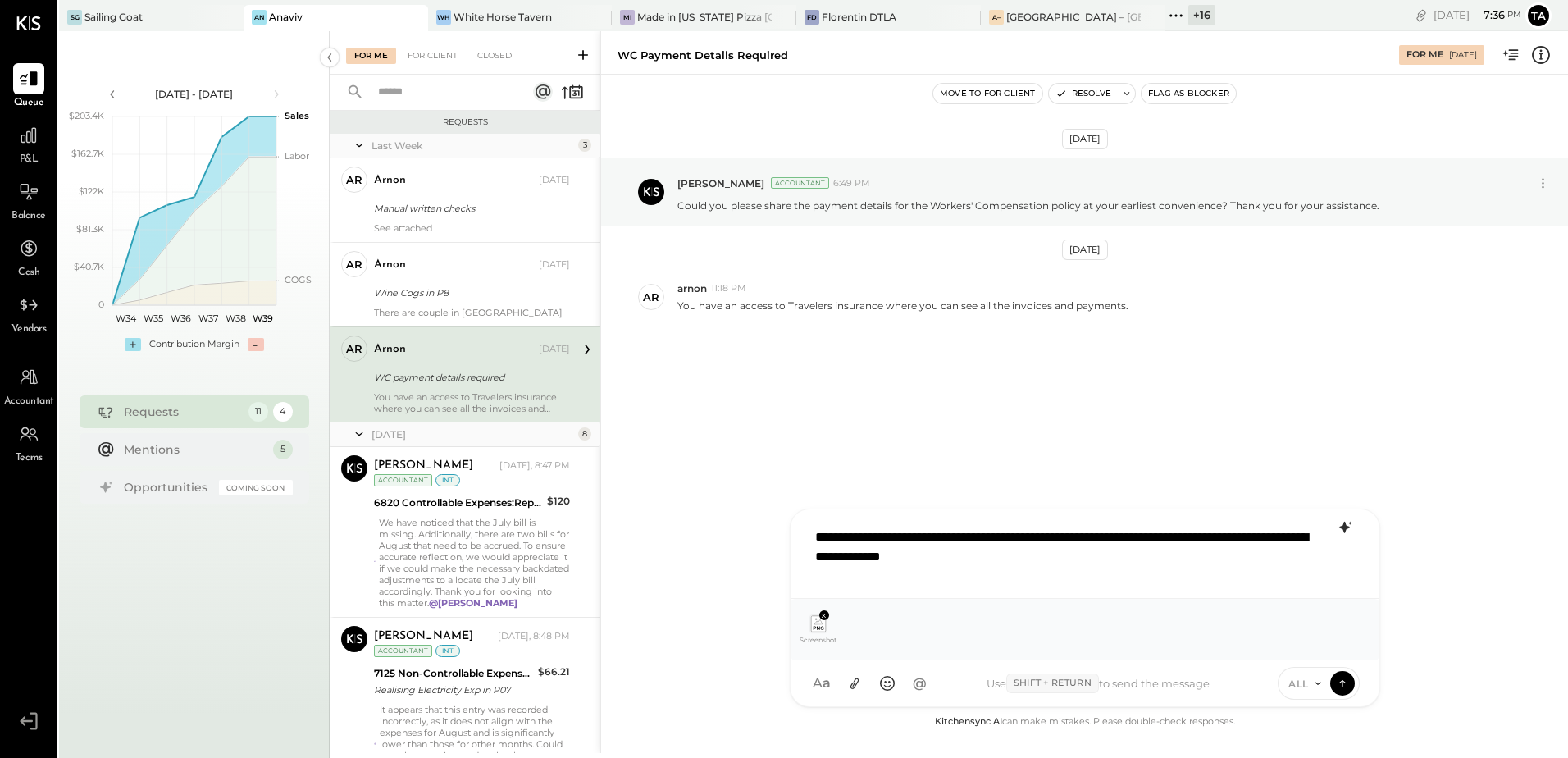
click at [1089, 558] on div "**********" at bounding box center [1085, 552] width 556 height 65
click at [1338, 685] on icon at bounding box center [1342, 682] width 15 height 16
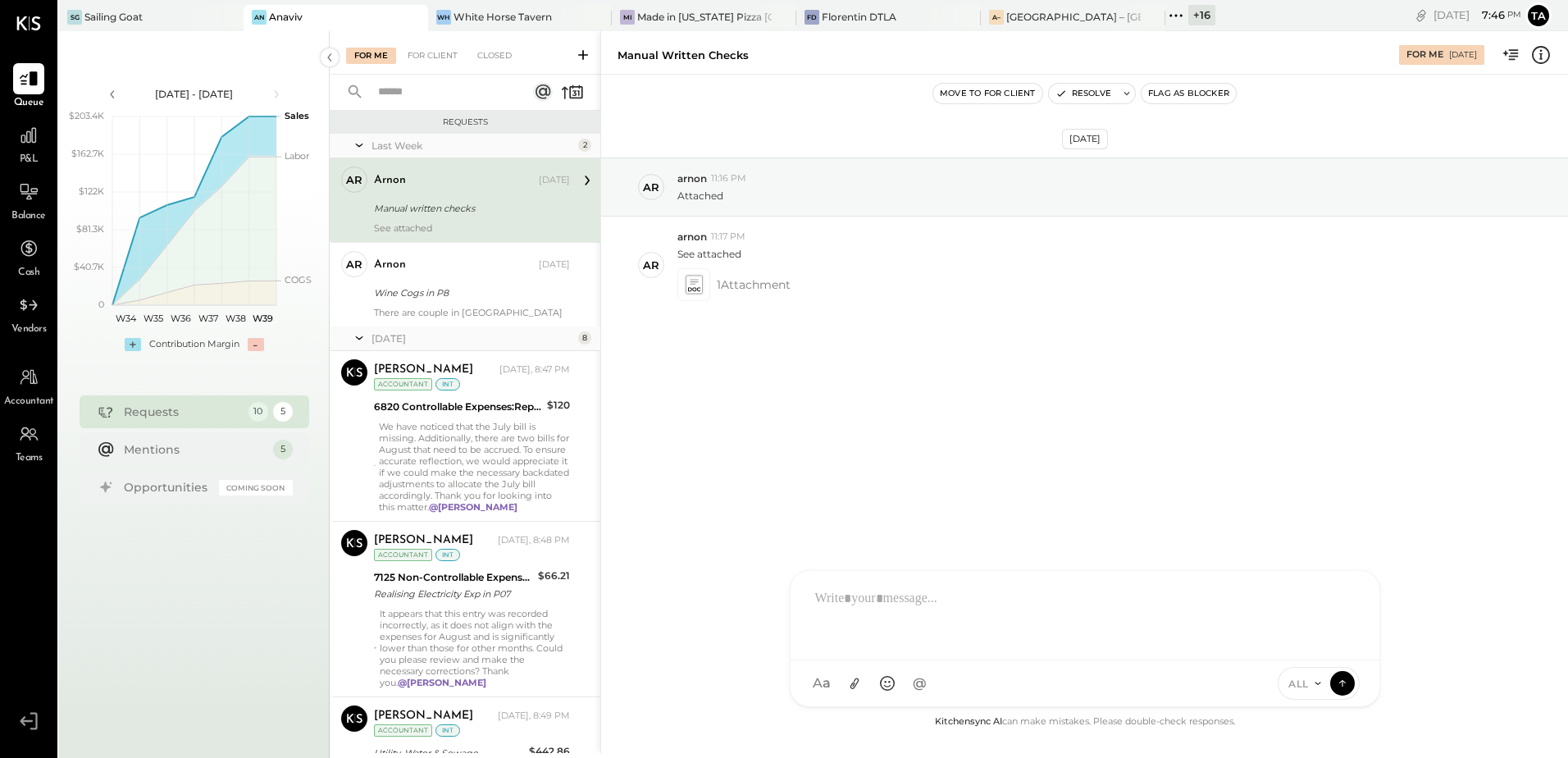
click at [407, 206] on div "Manual written checks" at bounding box center [469, 208] width 191 height 16
click at [701, 291] on icon at bounding box center [693, 284] width 17 height 19
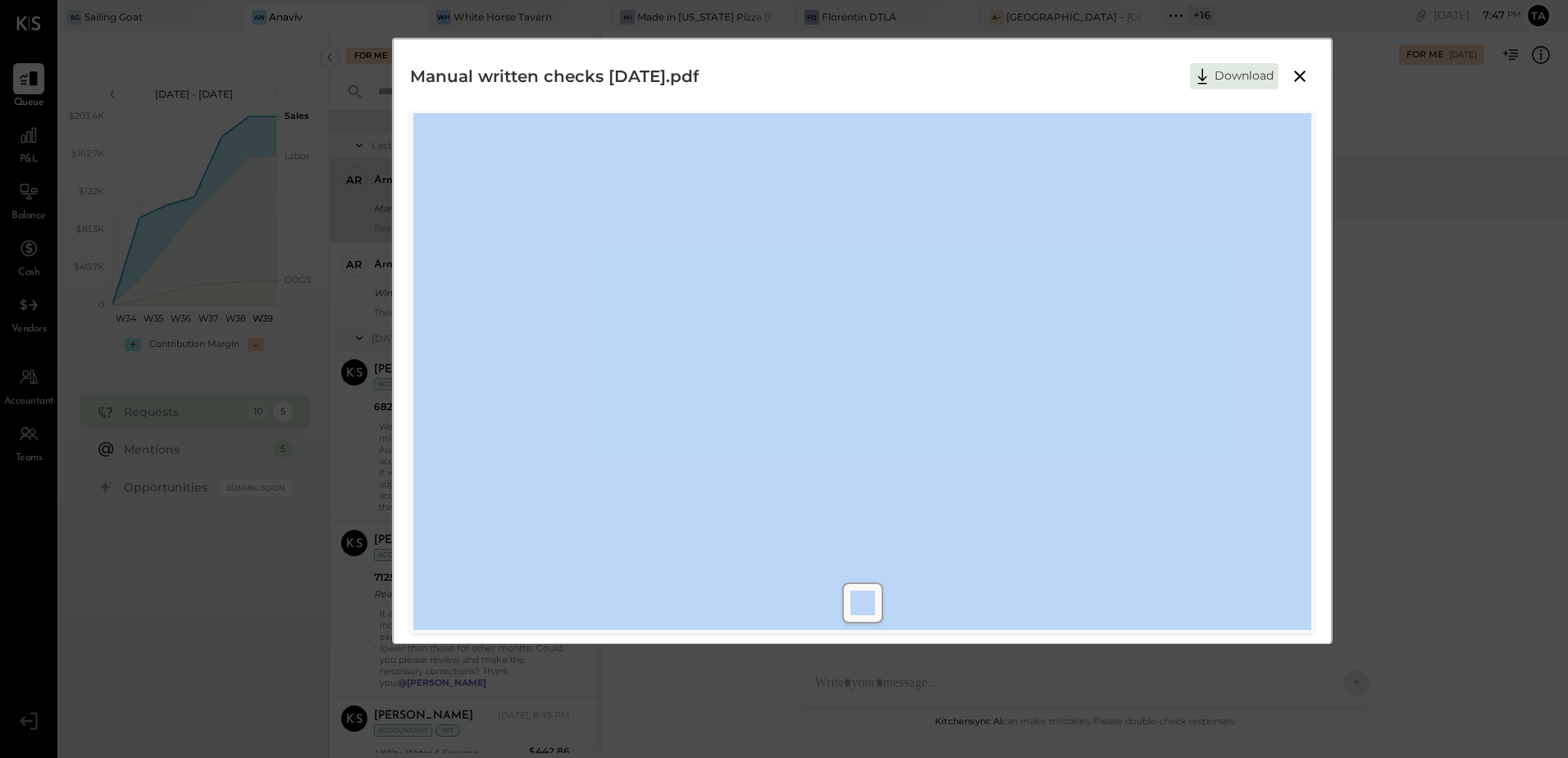
click at [885, 43] on div "Manual written checks 9.22.25.pdf Download" at bounding box center [862, 342] width 939 height 606
click at [1297, 79] on icon at bounding box center [1299, 76] width 20 height 20
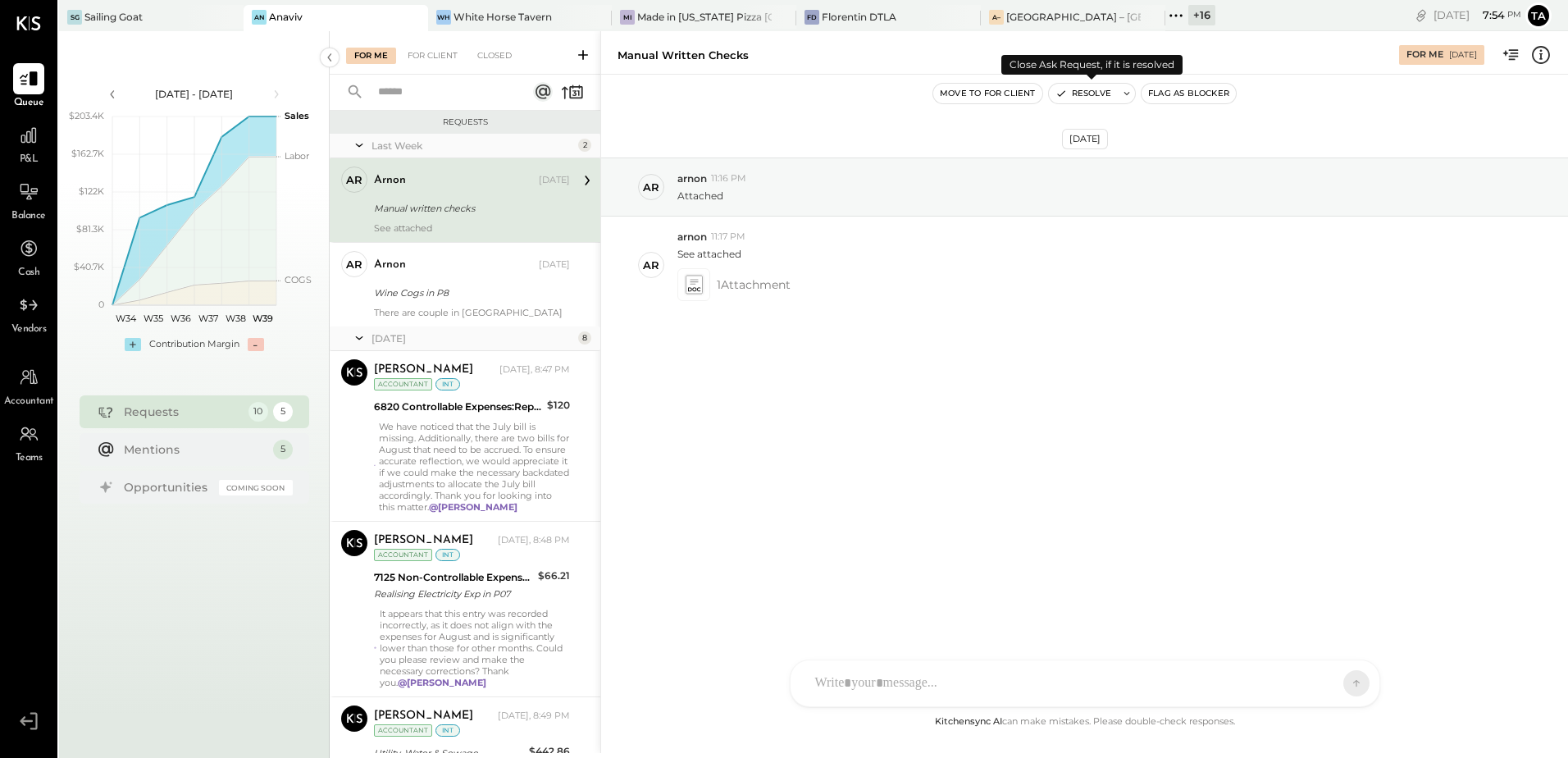
click at [1125, 95] on icon at bounding box center [1126, 93] width 11 height 11
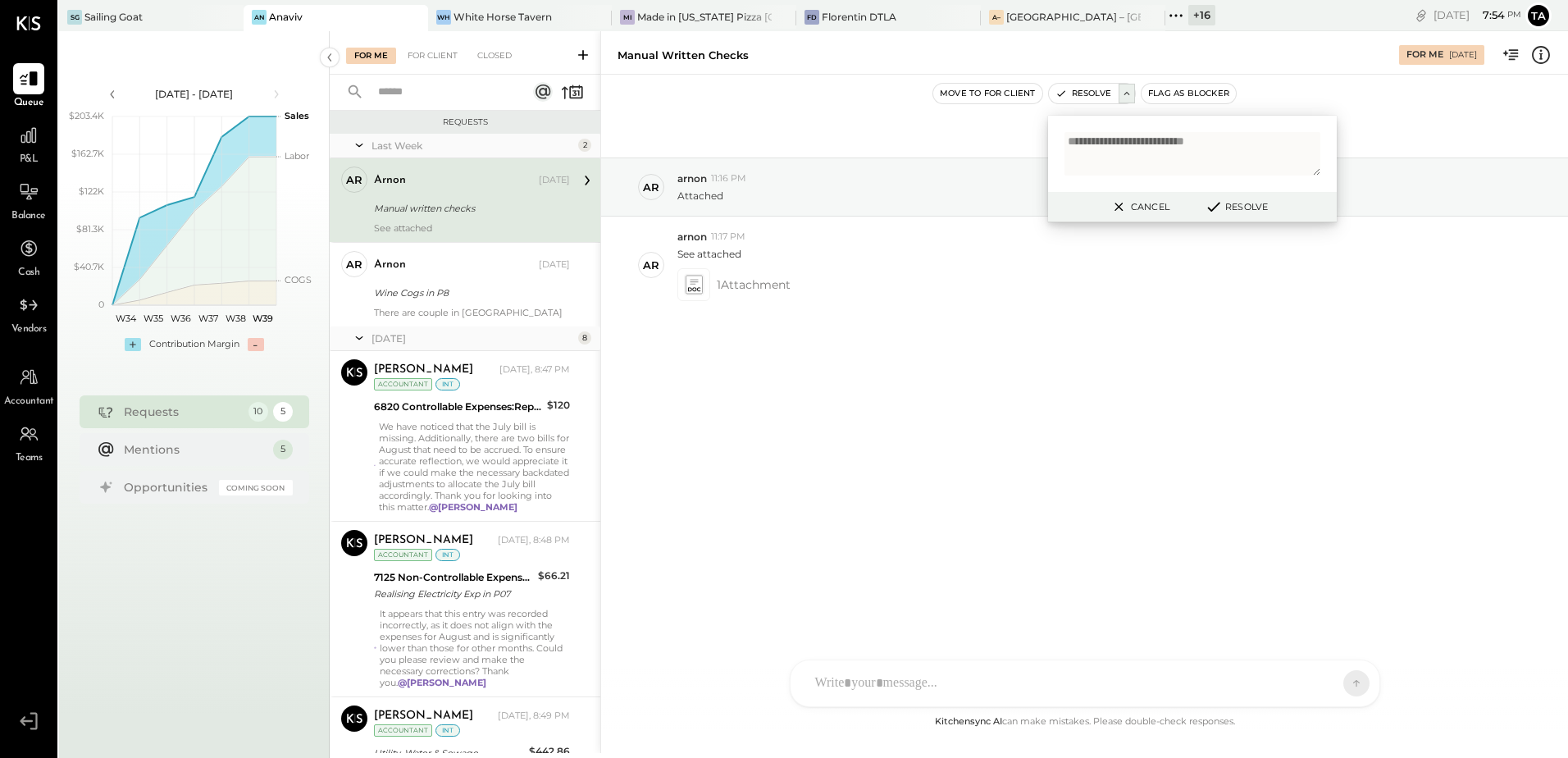
type textarea "**********"
click at [1243, 207] on button "Resolve" at bounding box center [1236, 207] width 74 height 20
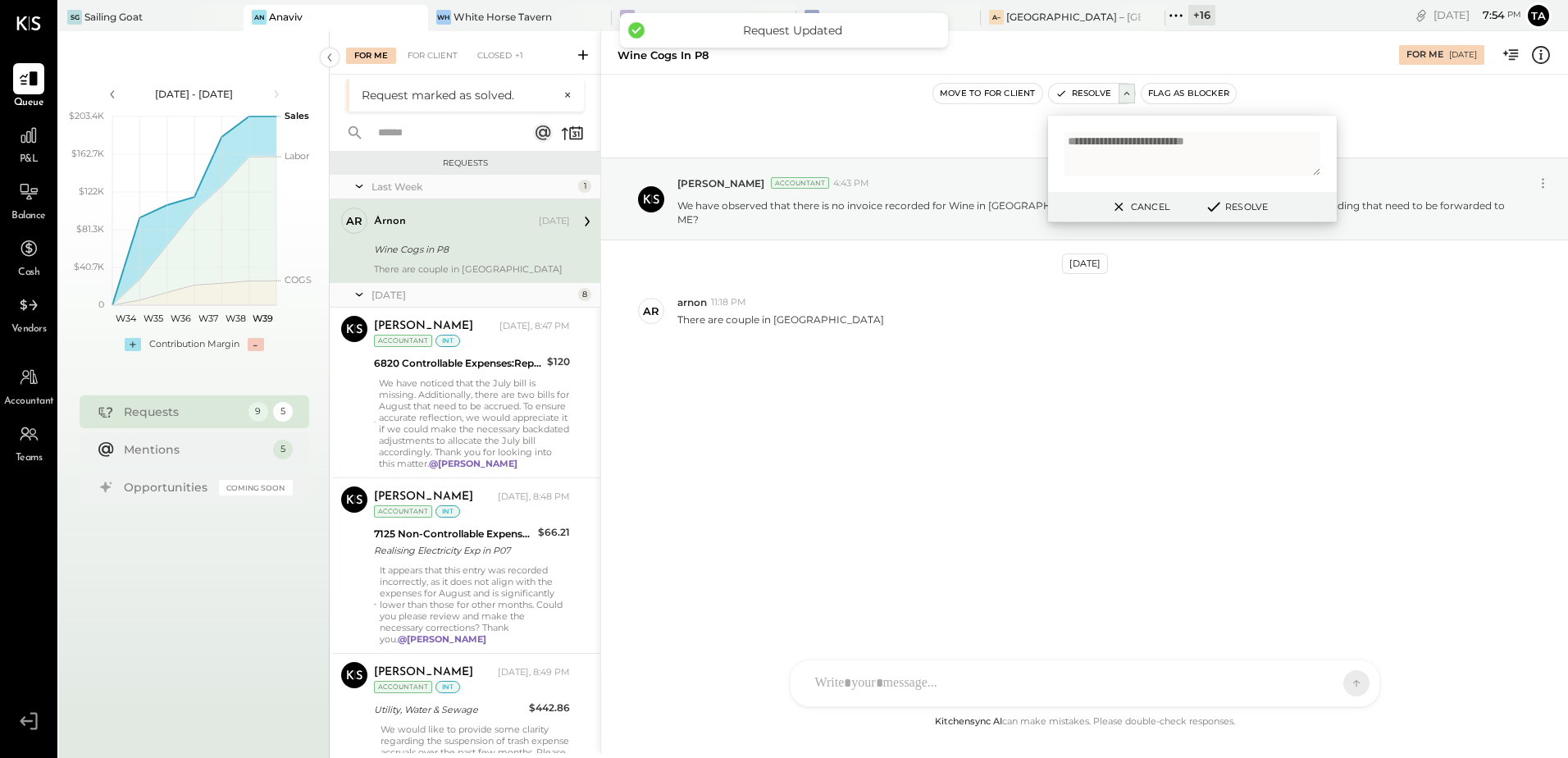
click at [1127, 211] on icon at bounding box center [1119, 207] width 21 height 20
click at [907, 453] on div "Sep 18th, 2025 Tasmir Malek Accountant 4:43 PM We have observed that there is n…" at bounding box center [1084, 394] width 967 height 637
click at [456, 245] on div "Wine Cogs in P8" at bounding box center [469, 249] width 191 height 16
click at [895, 370] on div "Sep 18th, 2025 Tasmir Malek Accountant 4:43 PM We have observed that there is n…" at bounding box center [1084, 289] width 967 height 348
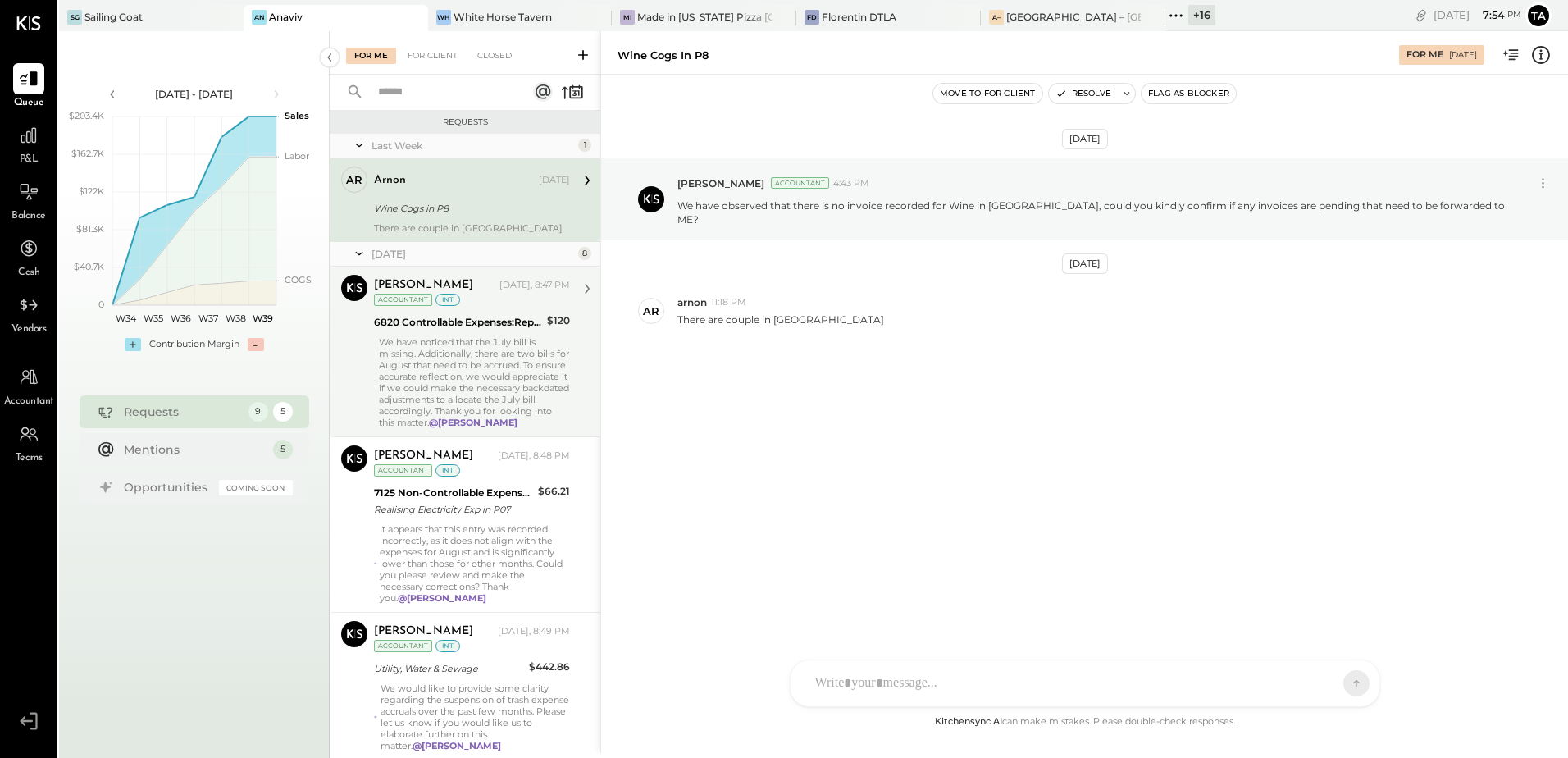
click at [472, 383] on div "We have noticed that the July bill is missing. Additionally, there are two bill…" at bounding box center [474, 382] width 191 height 92
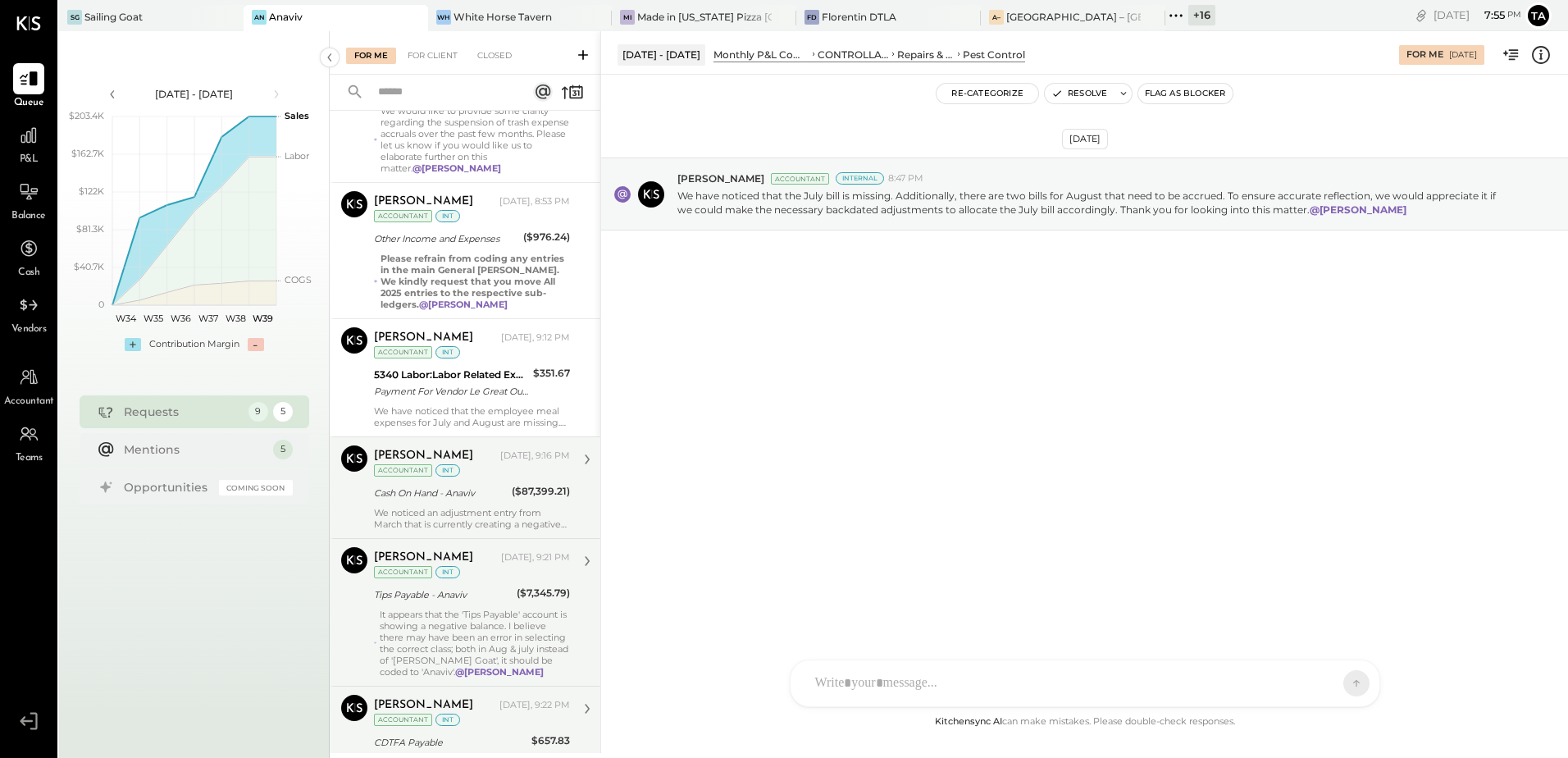
scroll to position [670, 0]
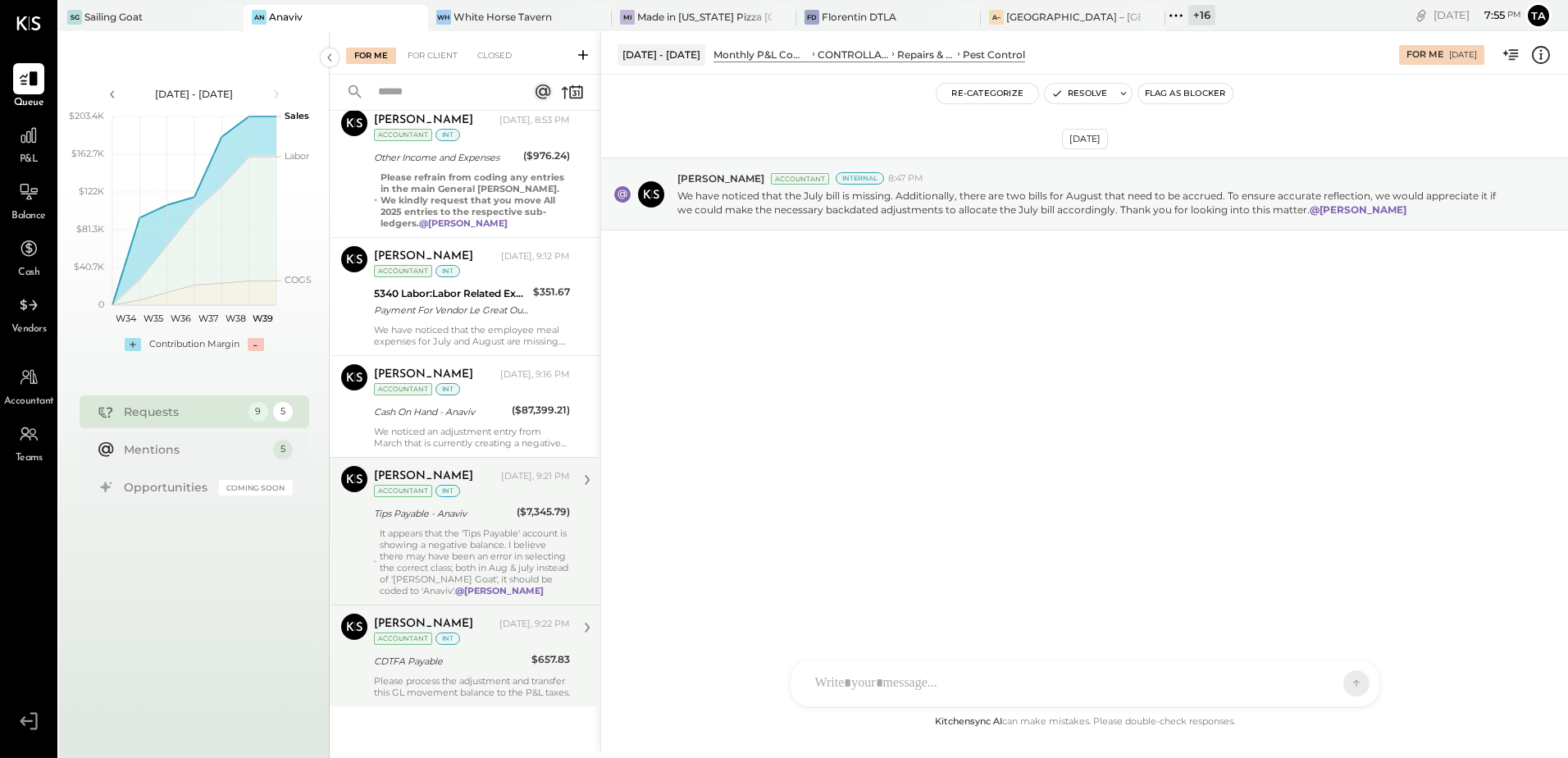
click at [425, 565] on div "It appears that the 'Tips Payable' account is showing a negative balance. I bel…" at bounding box center [474, 562] width 190 height 69
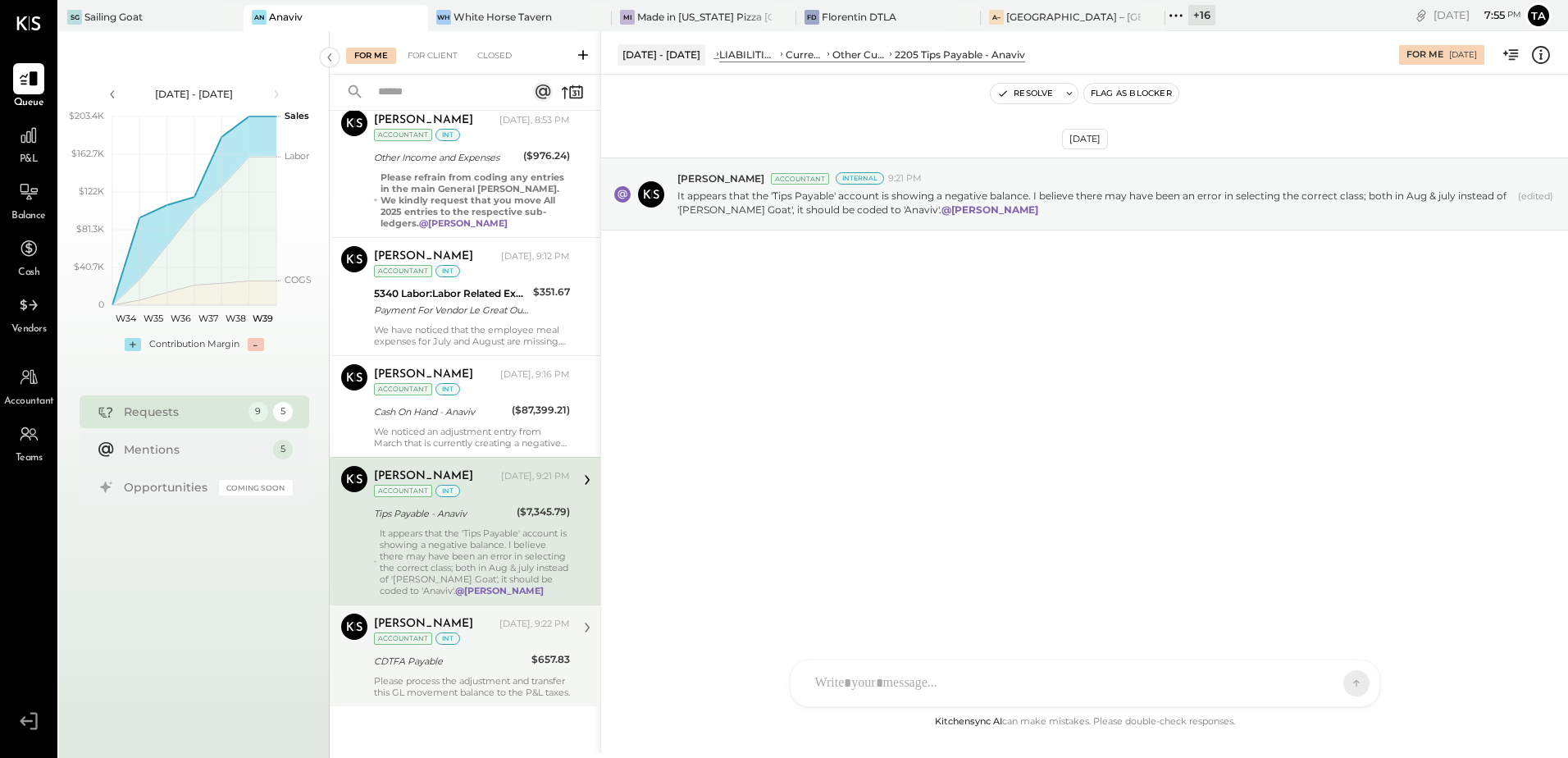
click at [410, 557] on div "It appears that the 'Tips Payable' account is showing a negative balance. I bel…" at bounding box center [474, 562] width 190 height 69
drag, startPoint x: 745, startPoint y: 214, endPoint x: 816, endPoint y: 215, distance: 71.0
click at [816, 215] on p "It appears that the 'Tips Payable' account is showing a negative balance. I bel…" at bounding box center [1094, 202] width 834 height 28
drag, startPoint x: 816, startPoint y: 215, endPoint x: 865, endPoint y: 215, distance: 49.0
click at [865, 215] on p "It appears that the 'Tips Payable' account is showing a negative balance. I bel…" at bounding box center [1094, 202] width 834 height 28
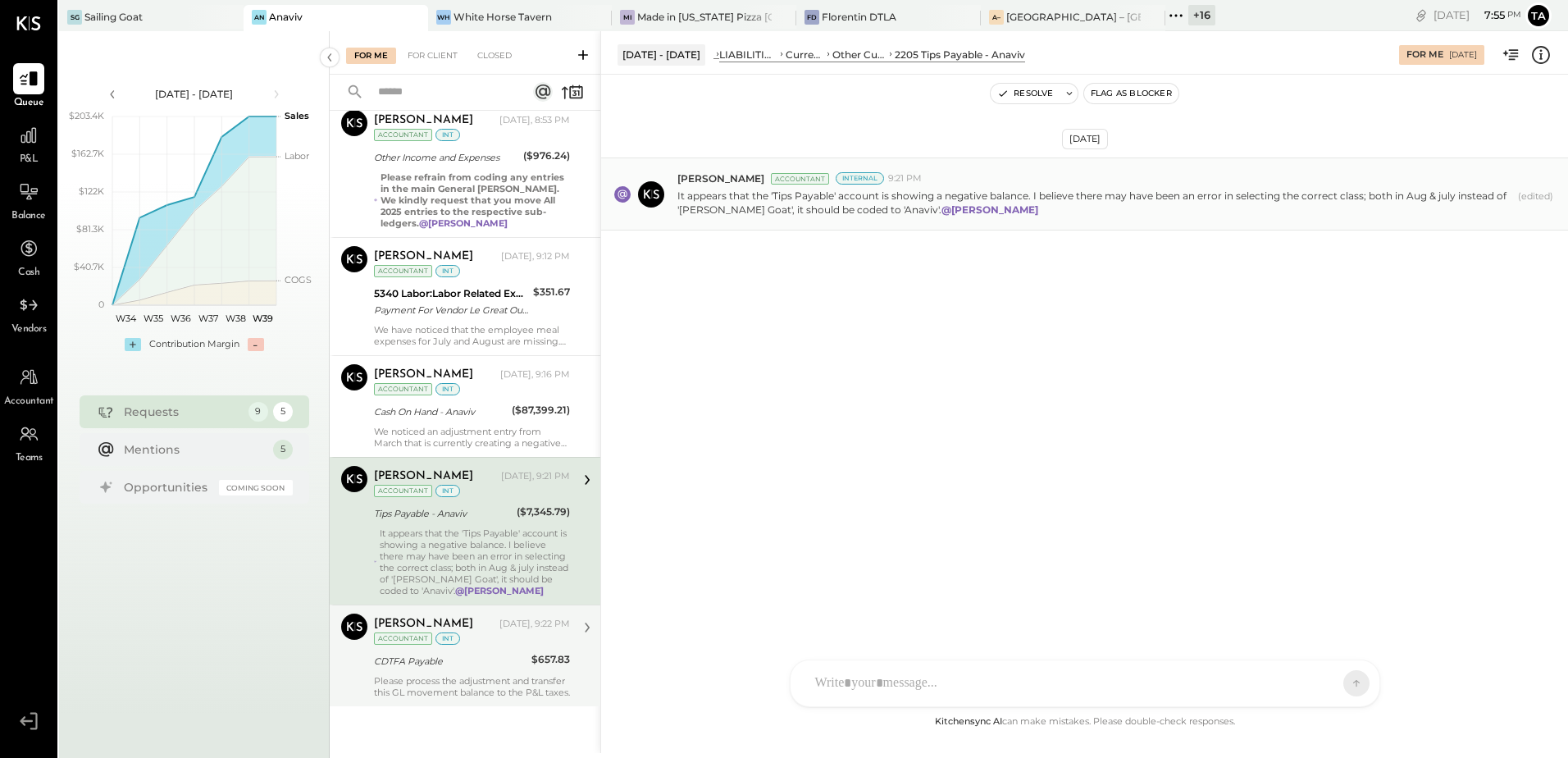
click at [865, 215] on p "It appears that the 'Tips Payable' account is showing a negative balance. I bel…" at bounding box center [1094, 202] width 834 height 28
click at [862, 364] on div "Sep 23rd, 2025 Navin Jain Accountant Internal 9:21 PM It appears that the 'Tips…" at bounding box center [1084, 394] width 967 height 637
click at [414, 544] on div "It appears that the 'Tips Payable' account is showing a negative balance. I bel…" at bounding box center [474, 562] width 190 height 69
click at [453, 59] on div "For Client" at bounding box center [432, 55] width 66 height 16
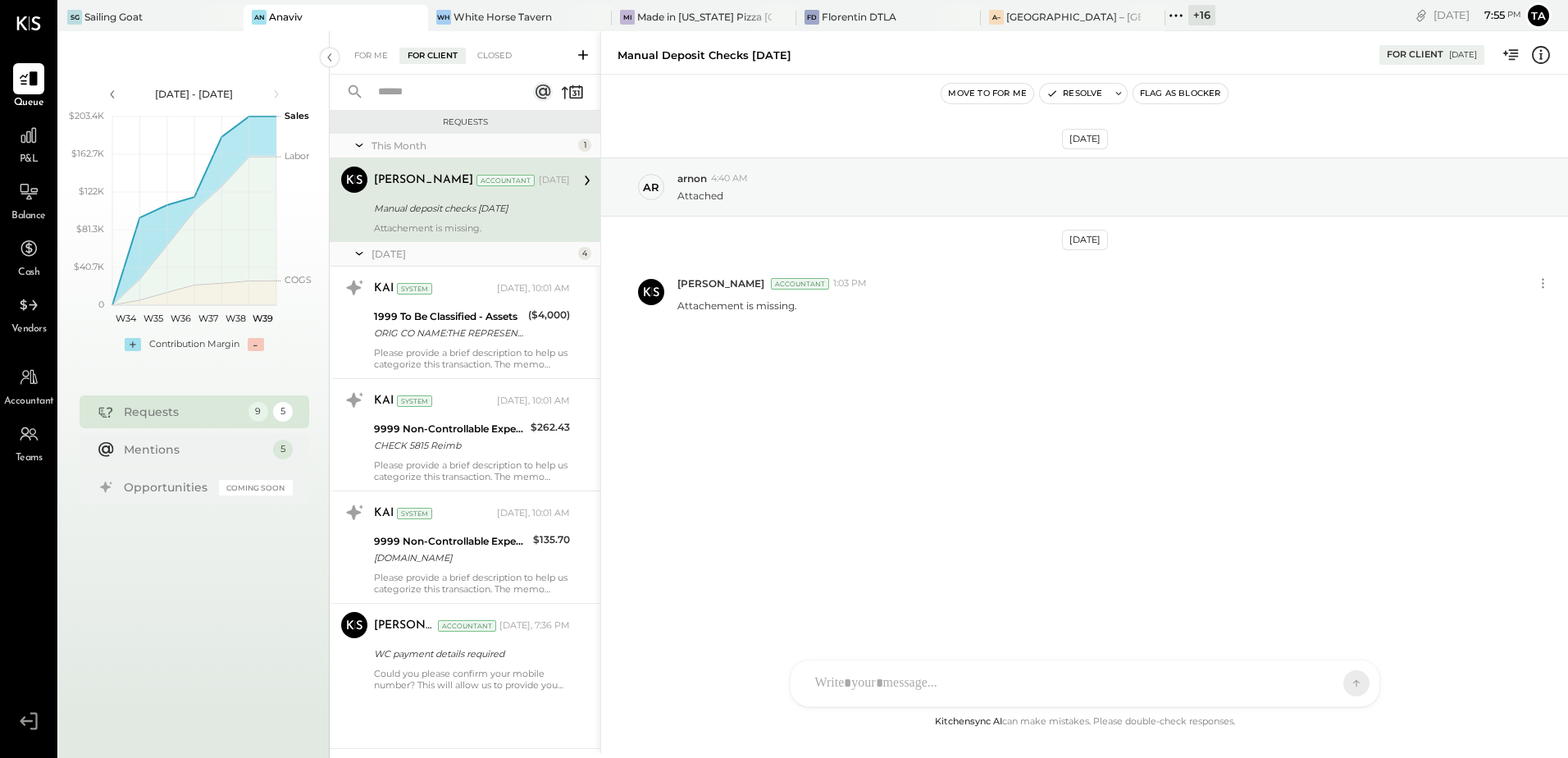
click at [465, 207] on div "Manual deposit checks 9.16.25" at bounding box center [469, 208] width 191 height 16
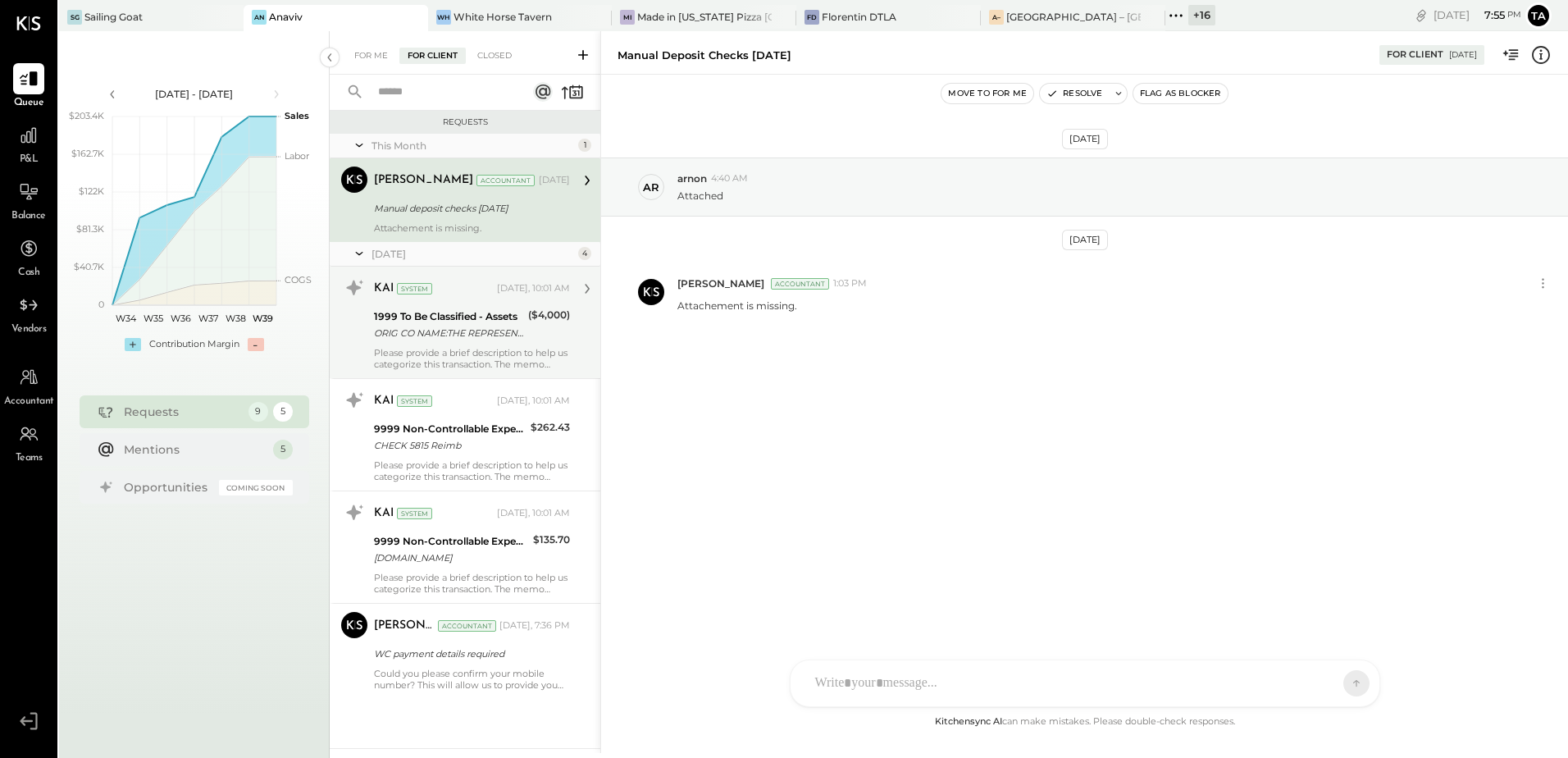
click at [441, 341] on div "1999 To Be Classified - Assets ORIG CO NAME:THE REPRESENTATI ORIG ID:9215986202…" at bounding box center [448, 325] width 149 height 36
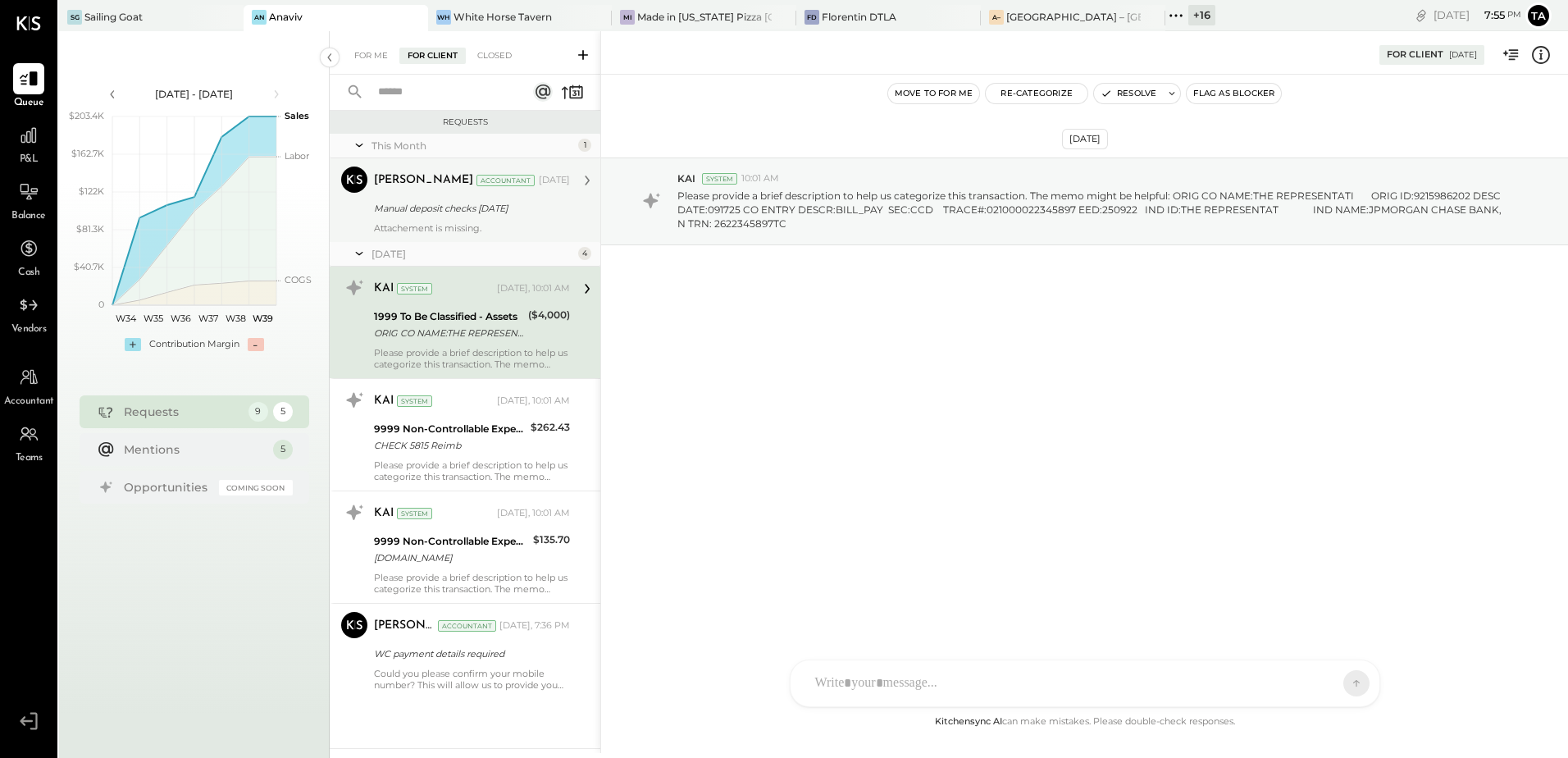
click at [447, 227] on div "Attachement is missing." at bounding box center [472, 227] width 196 height 11
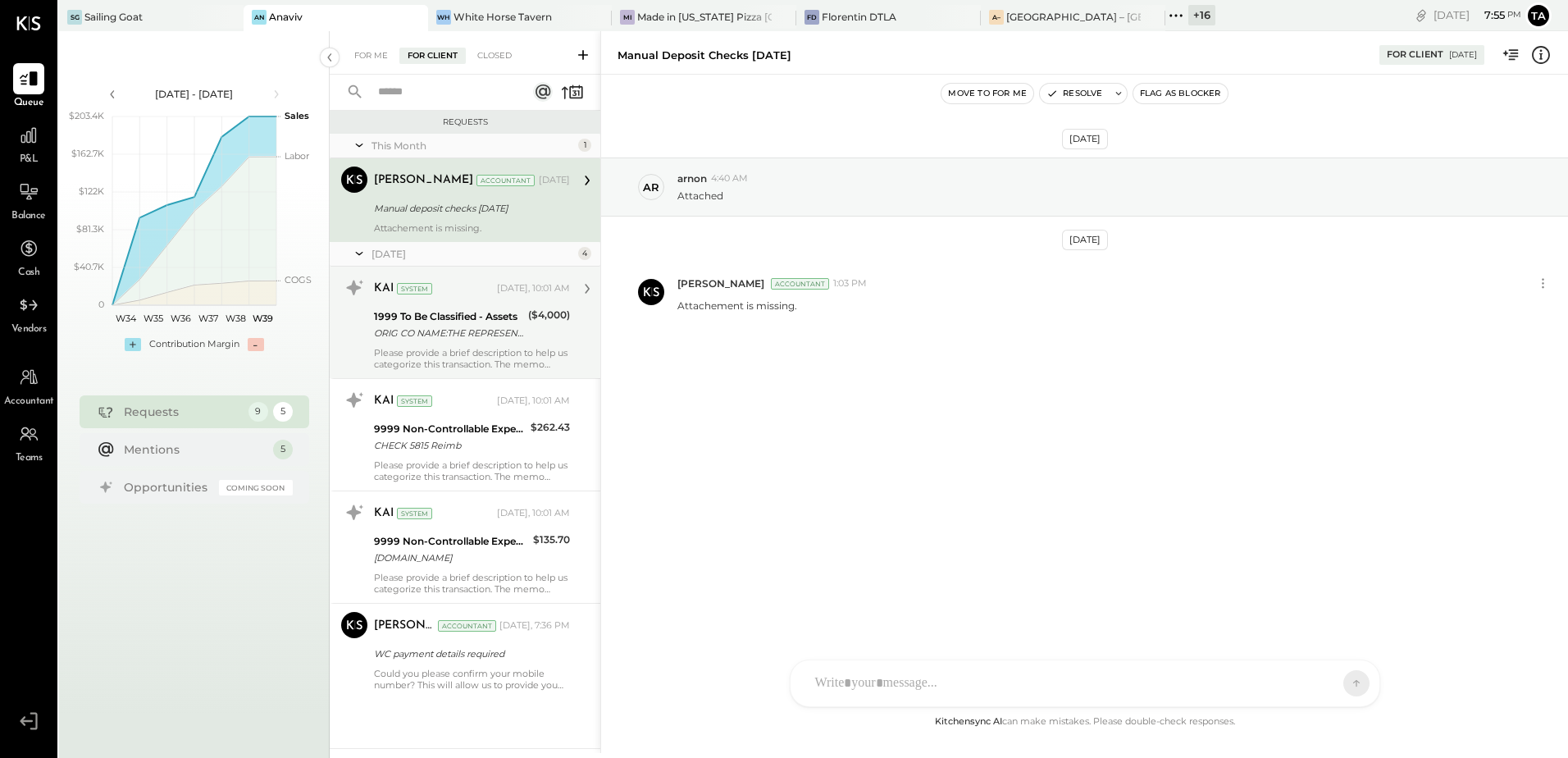
click at [456, 341] on div "1999 To Be Classified - Assets ORIG CO NAME:THE REPRESENTATI ORIG ID:9215986202…" at bounding box center [448, 325] width 149 height 36
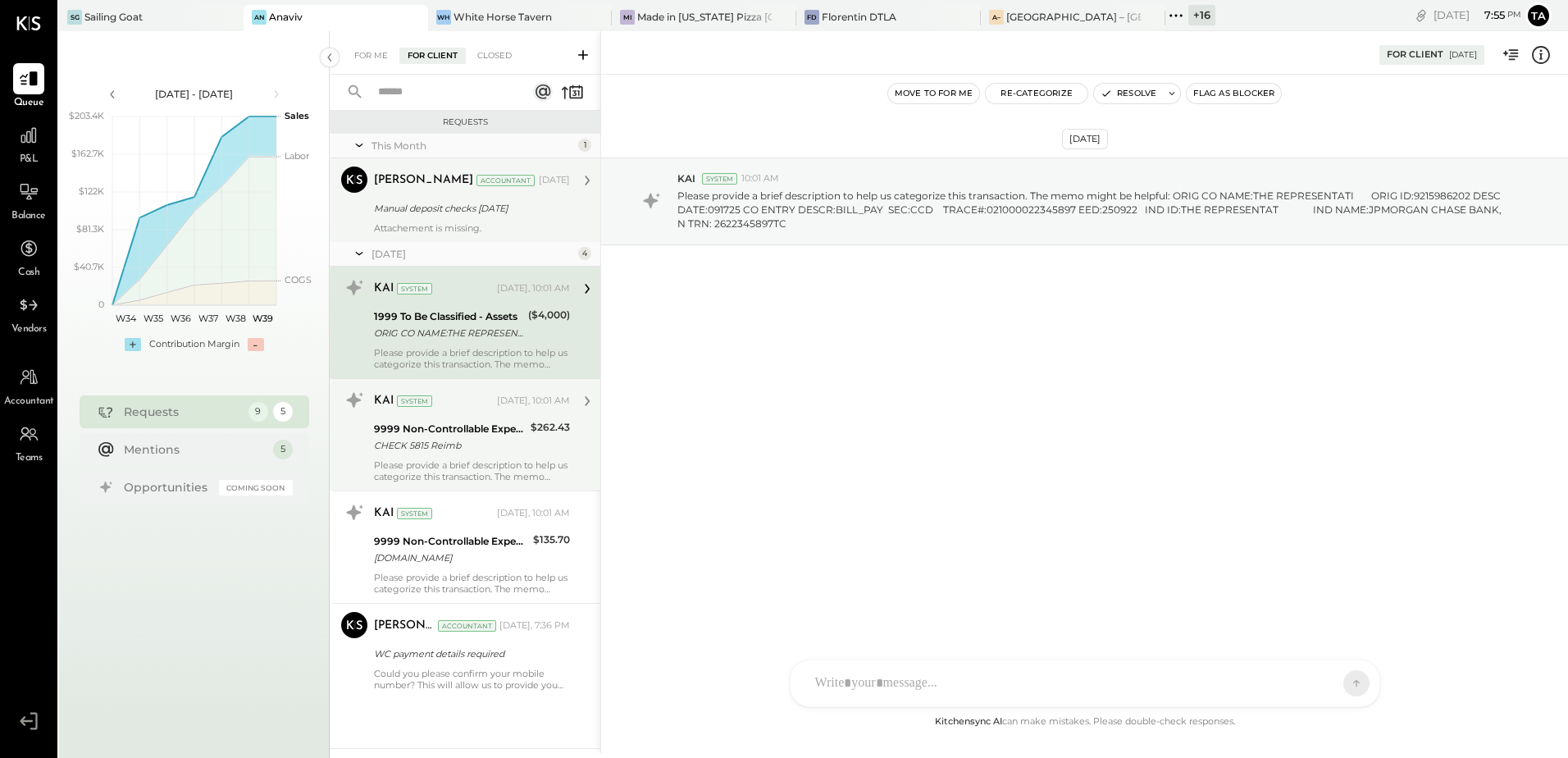
click at [467, 449] on div "CHECK 5815 Reimb" at bounding box center [449, 445] width 152 height 16
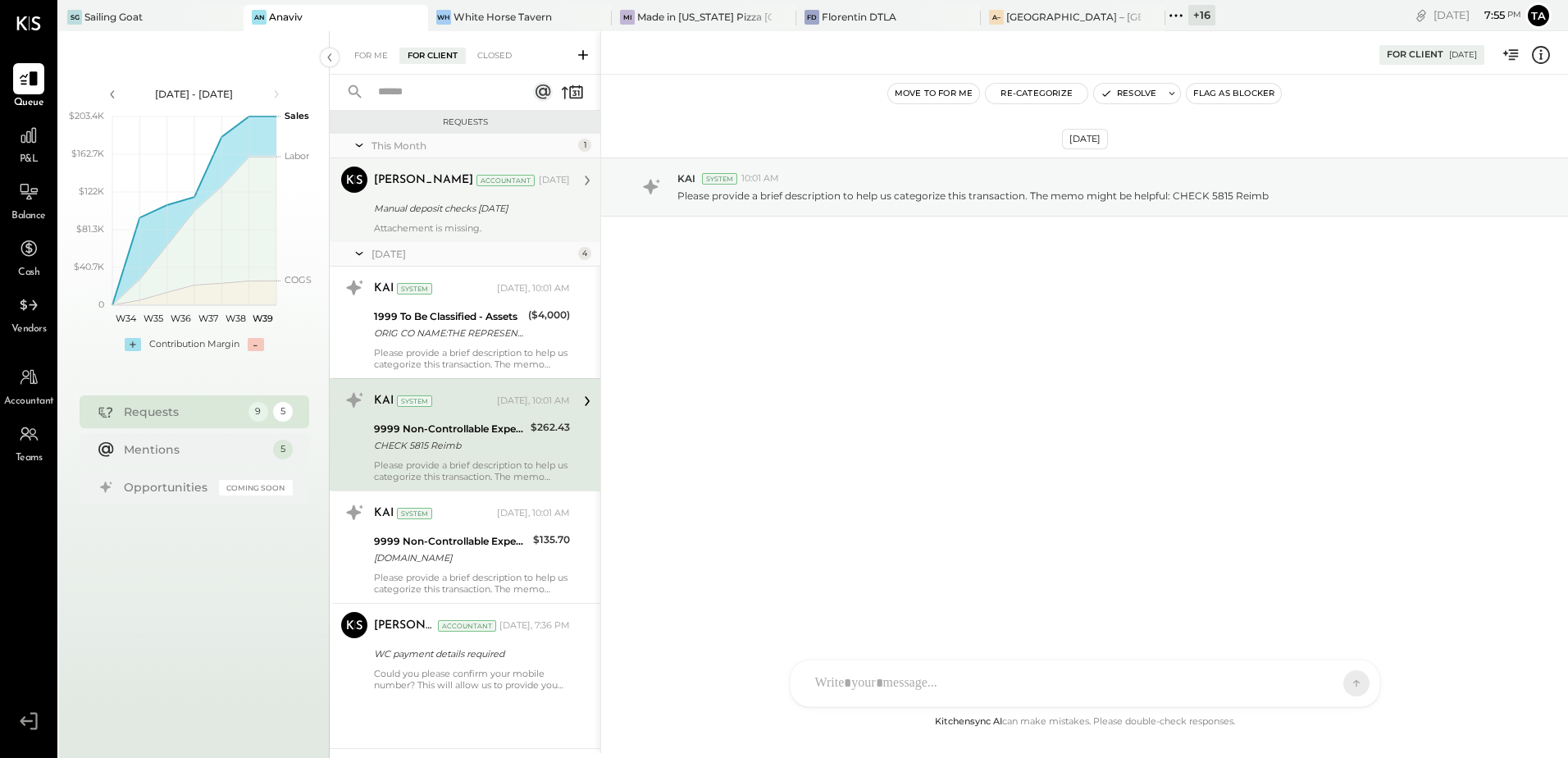
click at [480, 459] on div "Please provide a brief description to help us categorize this transaction. The …" at bounding box center [472, 470] width 196 height 23
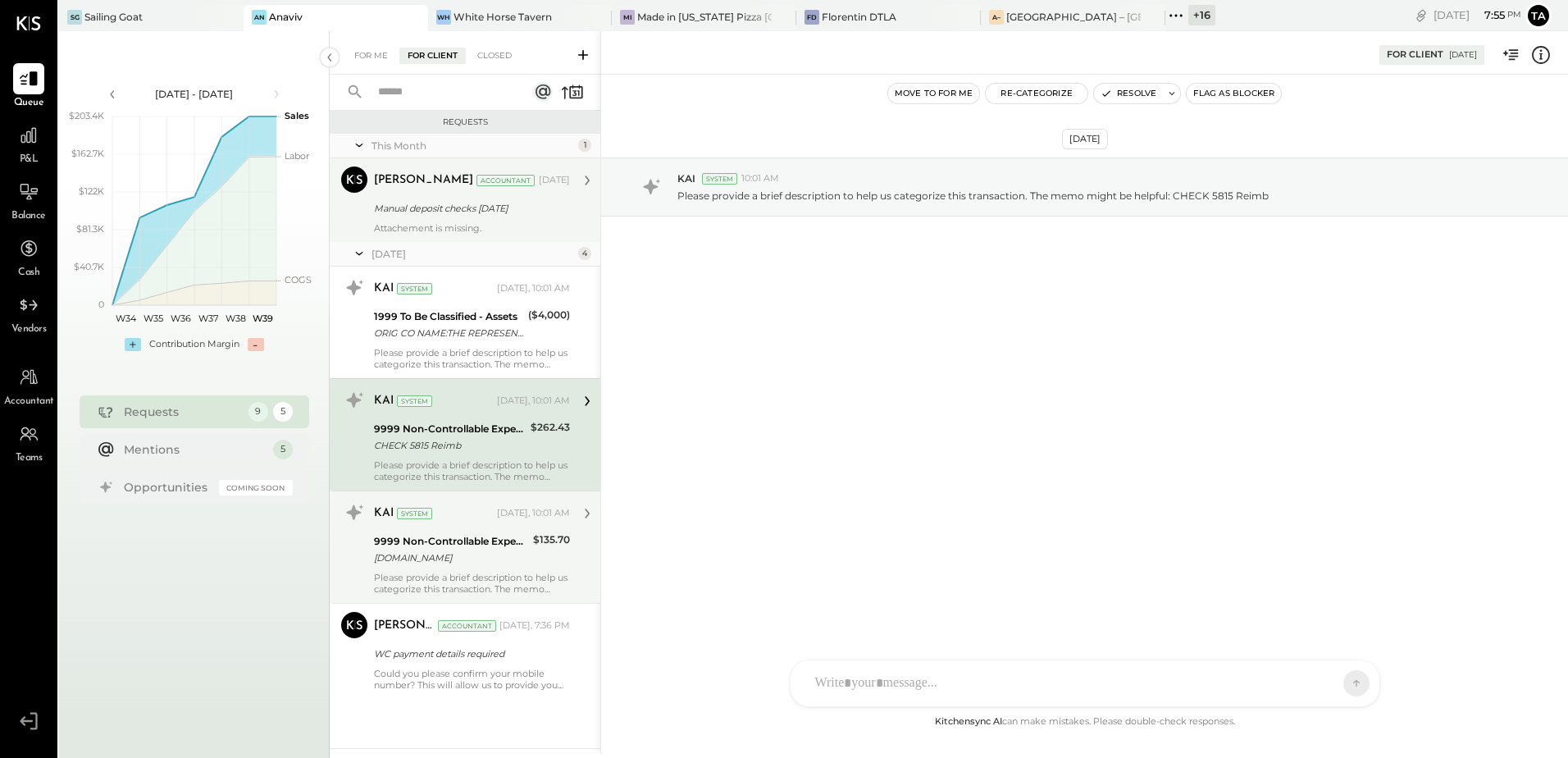
click at [455, 555] on div "NewBalance.com" at bounding box center [450, 557] width 154 height 16
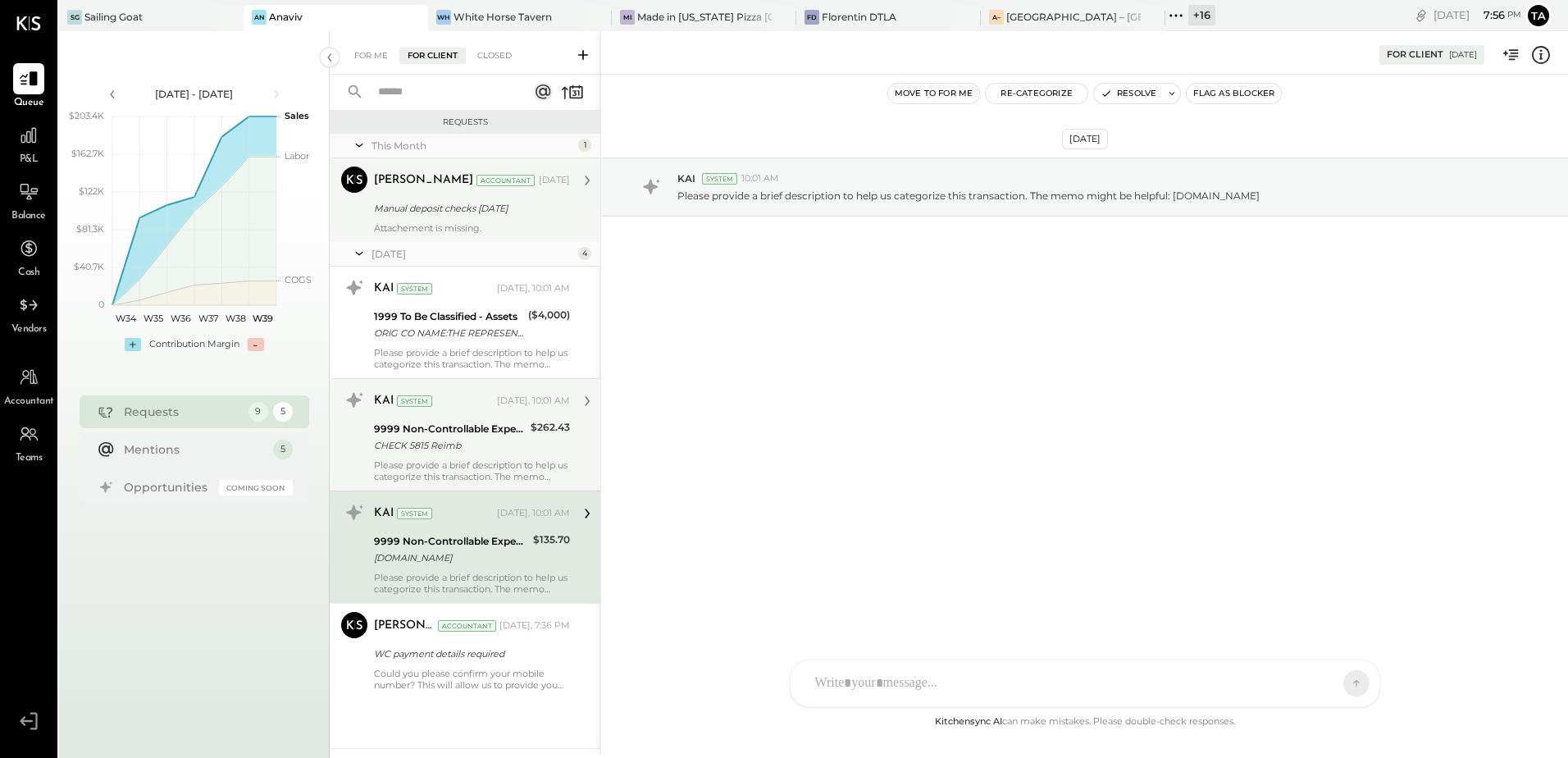
click at [456, 569] on div "KAI System Today, 10:01 AM 9999 Non-Controllable Expenses:Other Income and Expe…" at bounding box center [472, 547] width 196 height 95
click at [449, 659] on div "WC payment details required" at bounding box center [469, 653] width 191 height 16
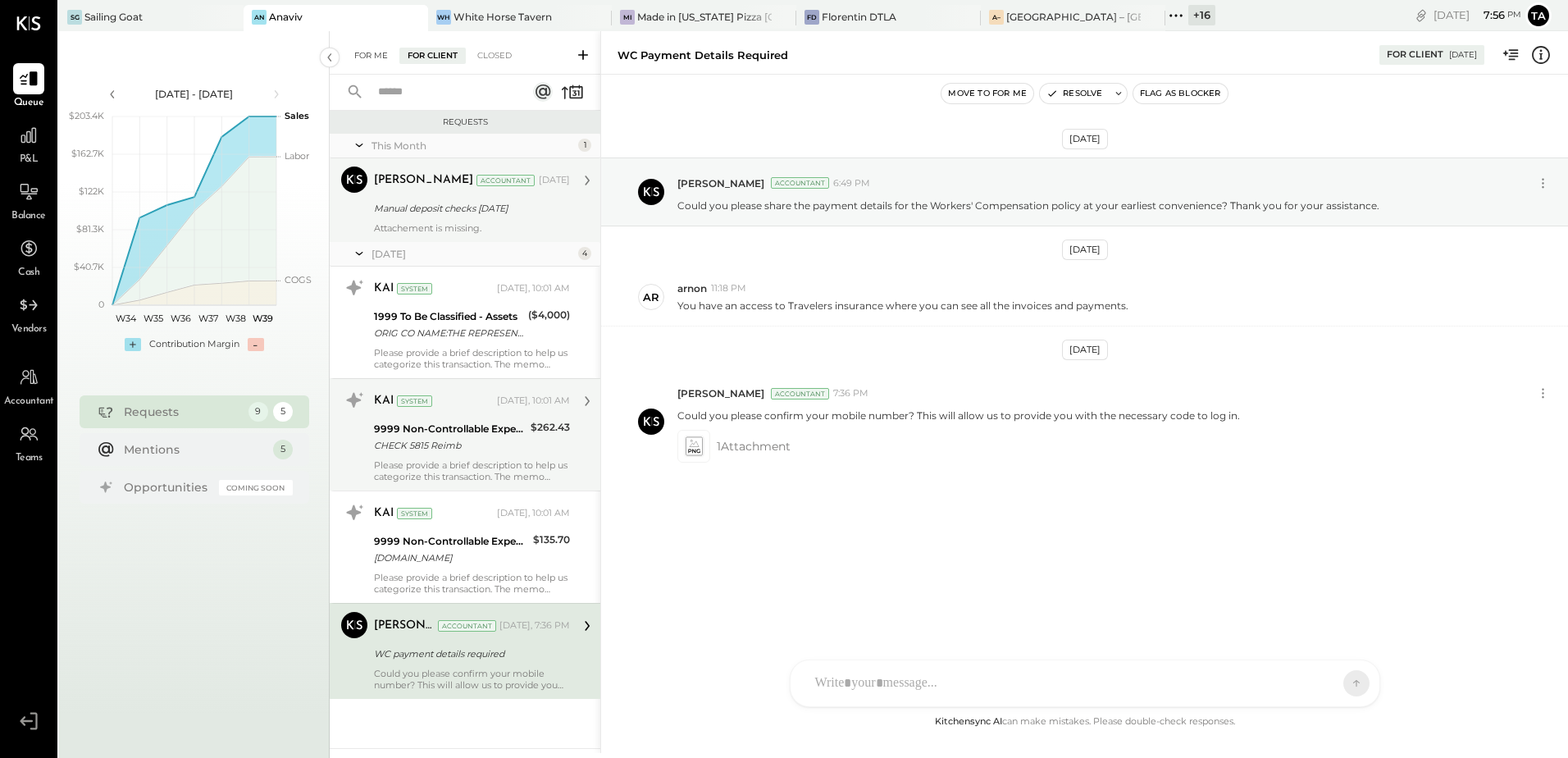
click at [370, 53] on div "For Me" at bounding box center [371, 55] width 50 height 16
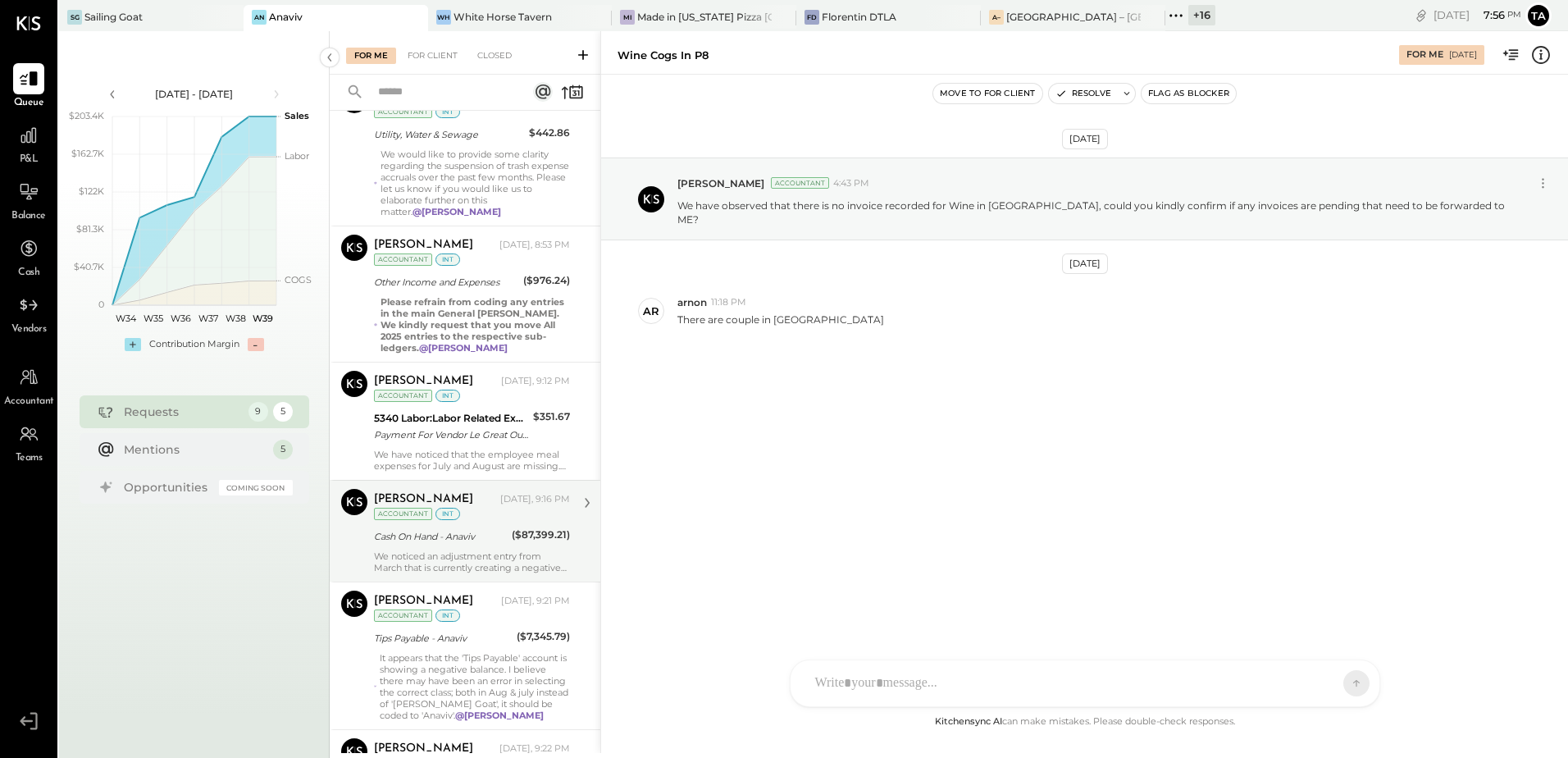
scroll to position [670, 0]
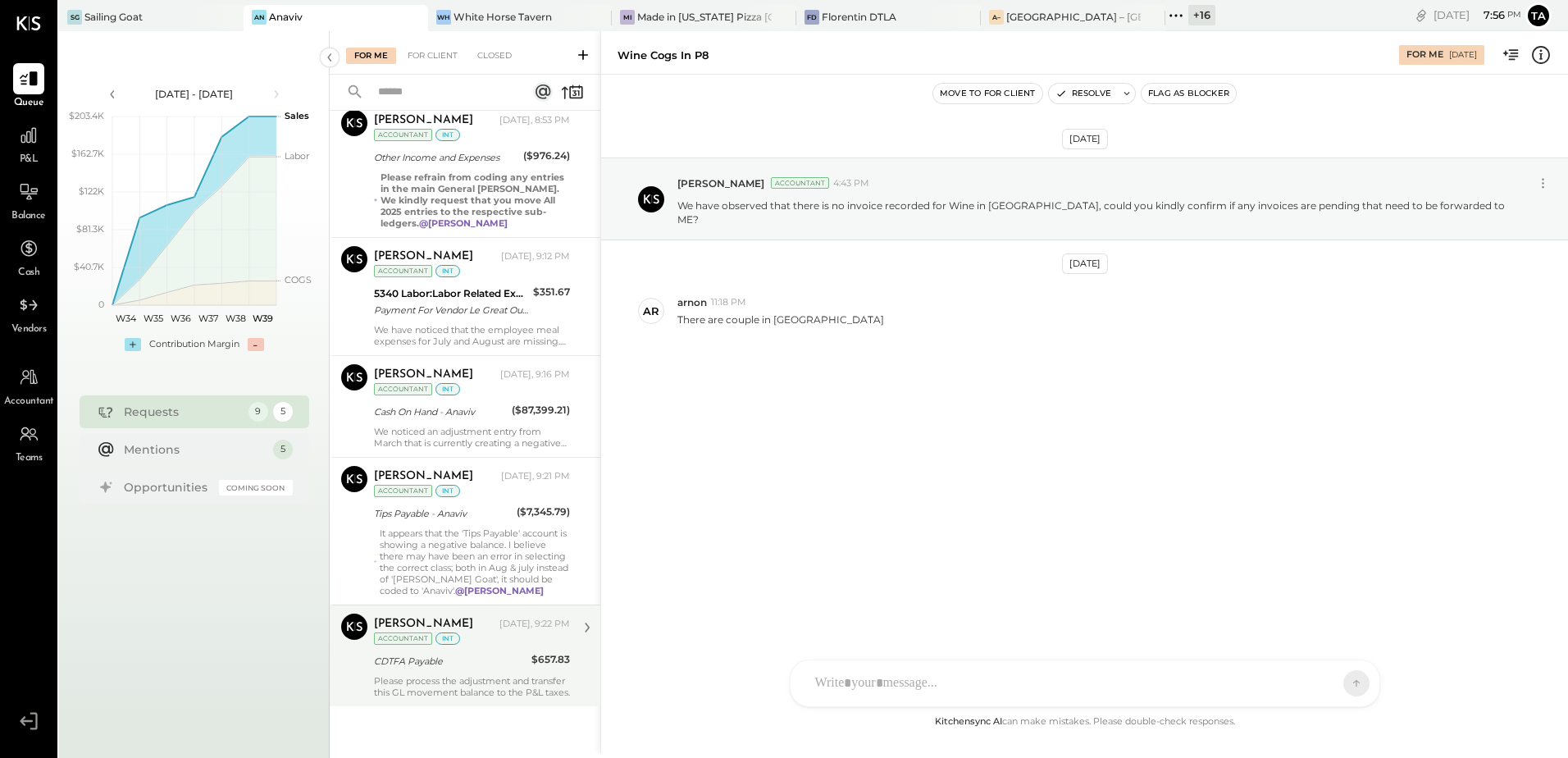
click at [472, 653] on div "CDTFA Payable" at bounding box center [449, 661] width 152 height 16
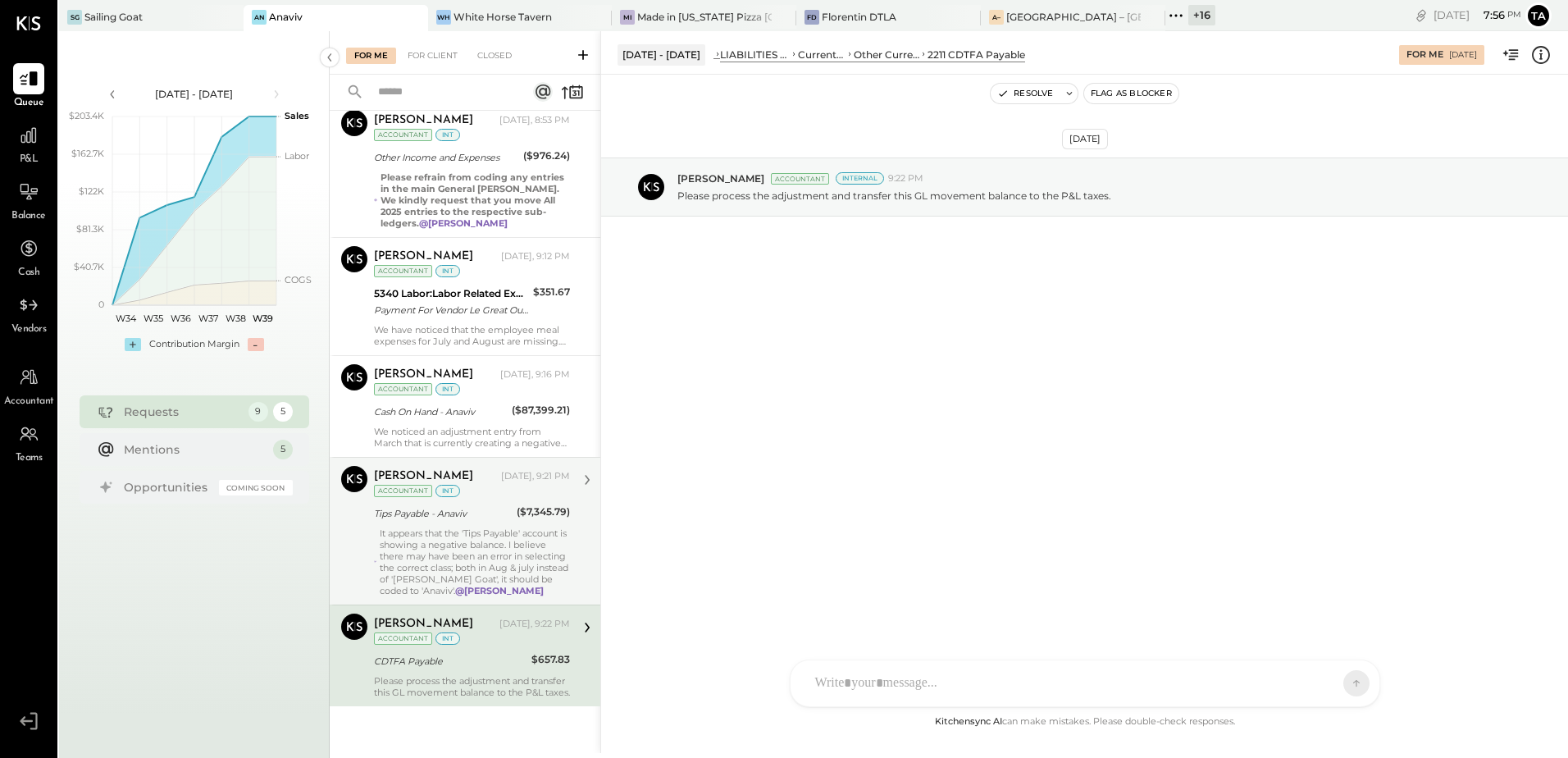
click at [467, 531] on div "It appears that the 'Tips Payable' account is showing a negative balance. I bel…" at bounding box center [474, 562] width 190 height 69
